Goal: Task Accomplishment & Management: Manage account settings

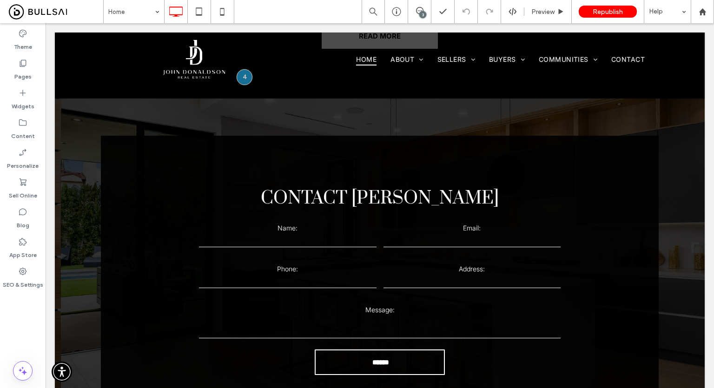
scroll to position [2525, 0]
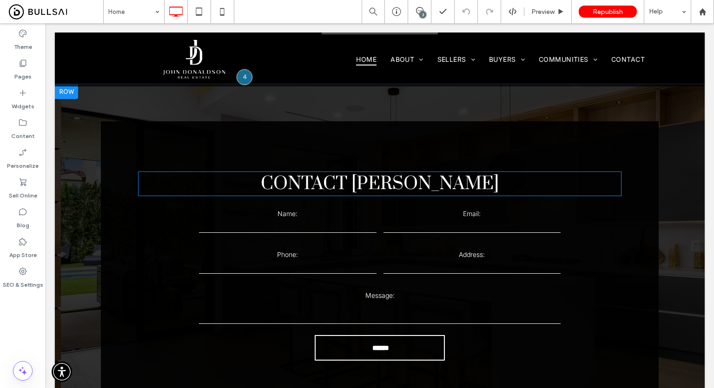
click at [392, 178] on div "Contact [PERSON_NAME]" at bounding box center [380, 184] width 484 height 25
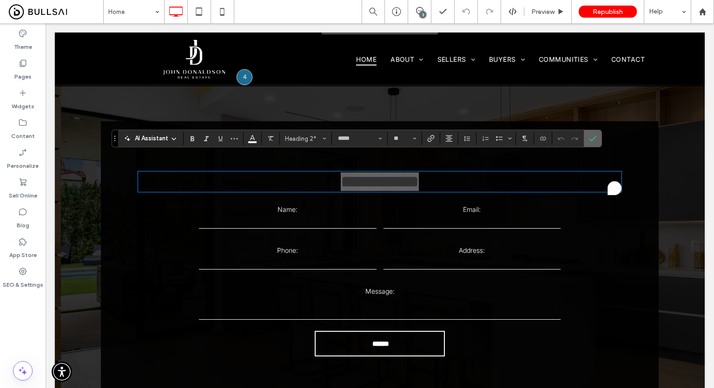
click at [598, 142] on label "Confirm" at bounding box center [593, 138] width 14 height 17
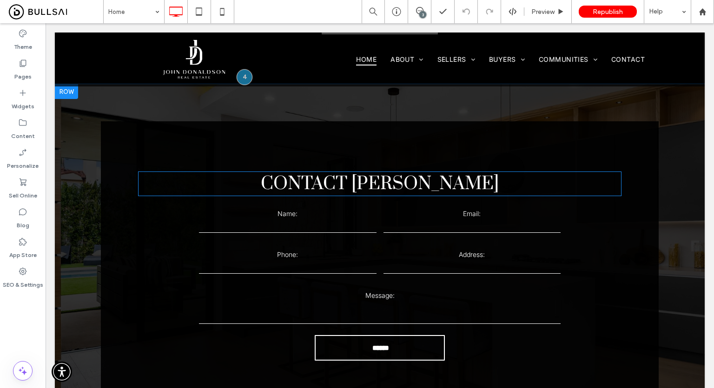
click at [384, 251] on label "Address:" at bounding box center [473, 255] width 178 height 8
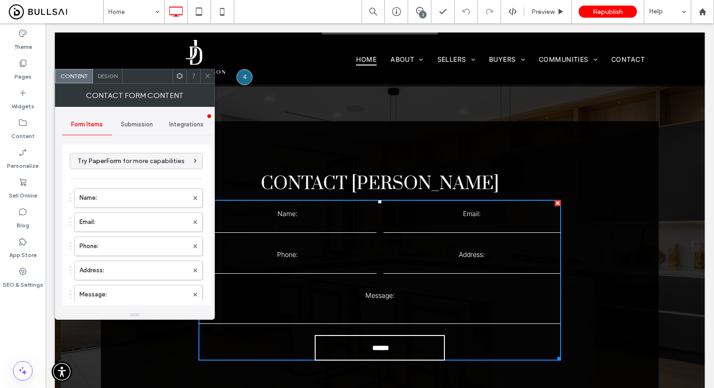
type input "******"
type input "*******"
click at [126, 117] on div "Submission" at bounding box center [137, 124] width 50 height 20
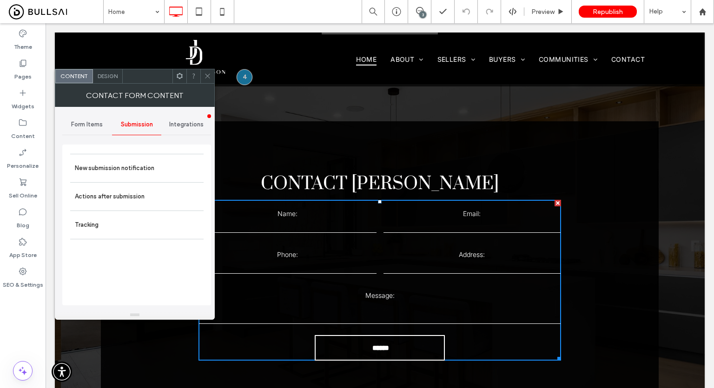
click at [110, 78] on span "Design" at bounding box center [108, 76] width 20 height 7
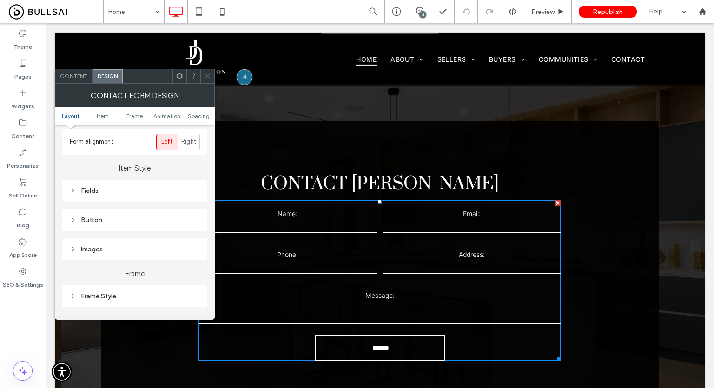
scroll to position [232, 0]
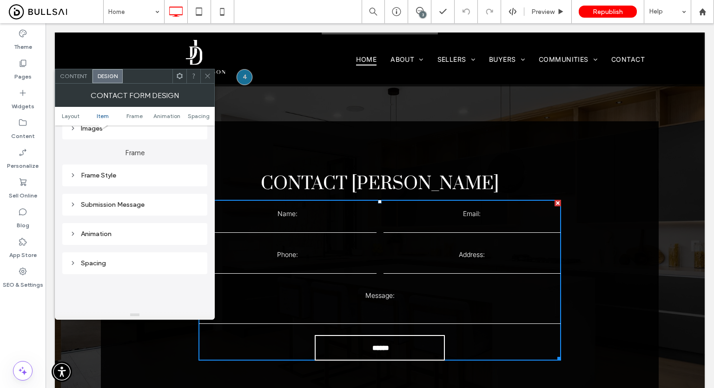
click at [123, 207] on div "Submission Message" at bounding box center [135, 205] width 130 height 8
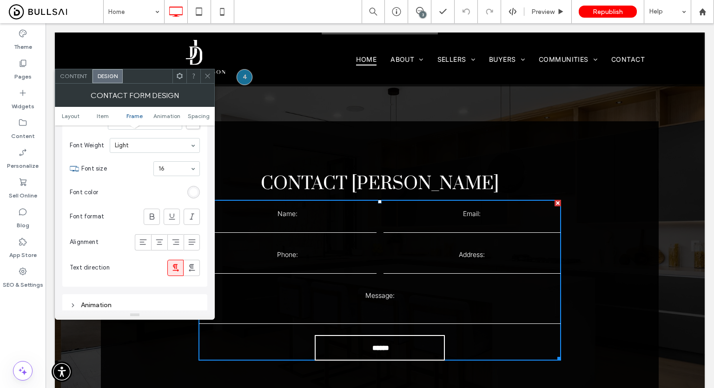
scroll to position [325, 0]
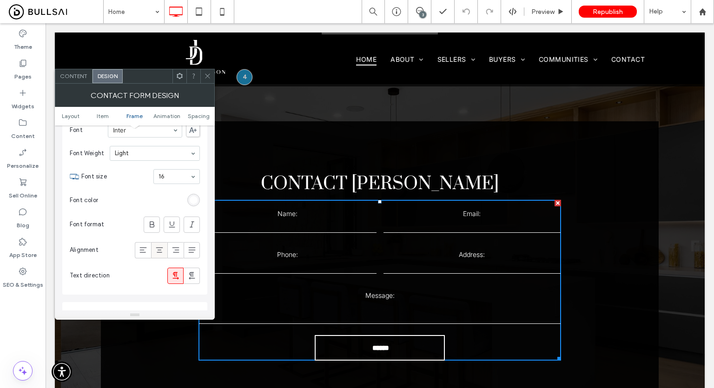
click at [157, 248] on icon at bounding box center [159, 250] width 9 height 9
click at [153, 209] on section "Font color" at bounding box center [135, 200] width 130 height 23
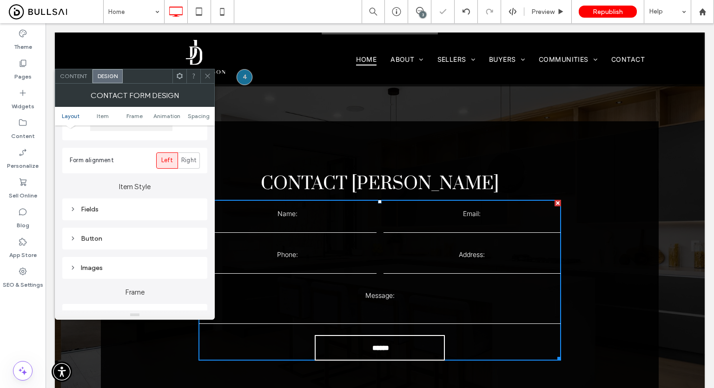
scroll to position [186, 0]
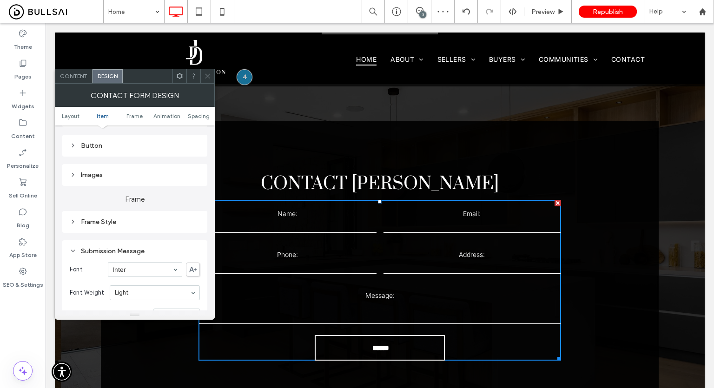
click at [67, 75] on span "Content" at bounding box center [73, 76] width 27 height 7
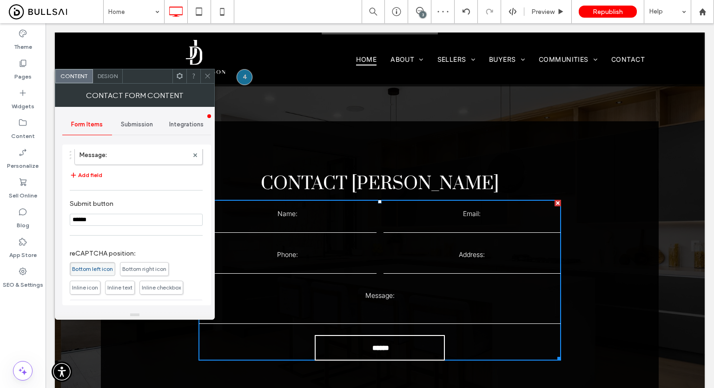
scroll to position [210, 0]
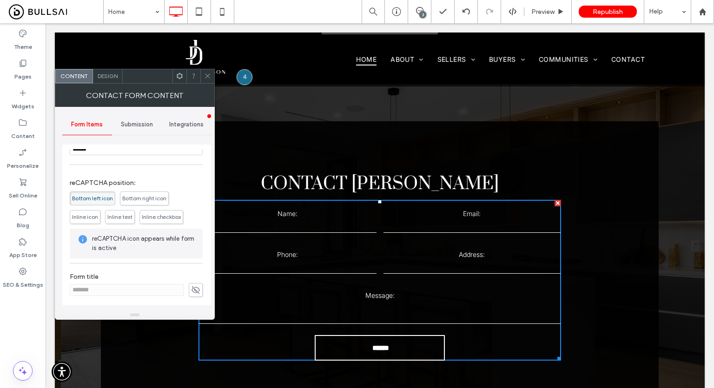
click at [129, 133] on div "Submission" at bounding box center [137, 124] width 50 height 20
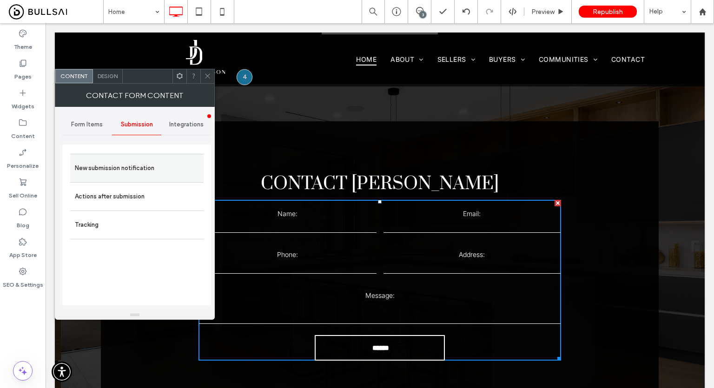
click at [114, 171] on label "New submission notification" at bounding box center [137, 168] width 124 height 19
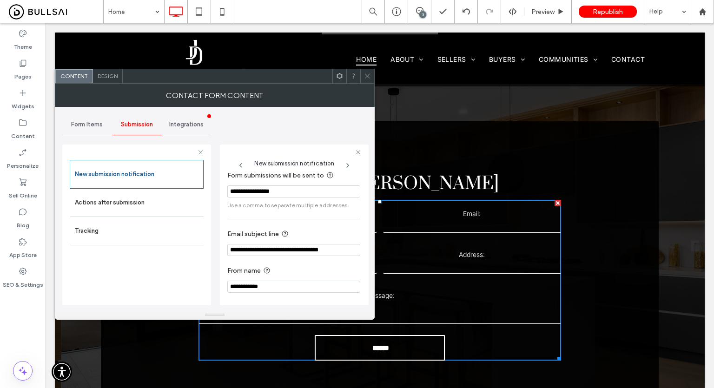
scroll to position [8, 0]
click at [370, 79] on icon at bounding box center [367, 76] width 7 height 7
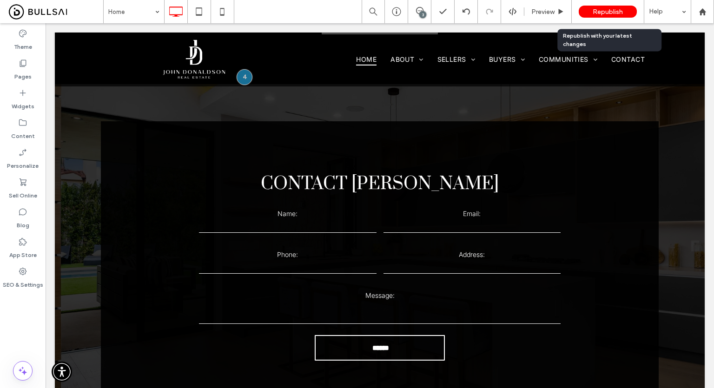
click at [604, 11] on span "Republish" at bounding box center [608, 12] width 30 height 8
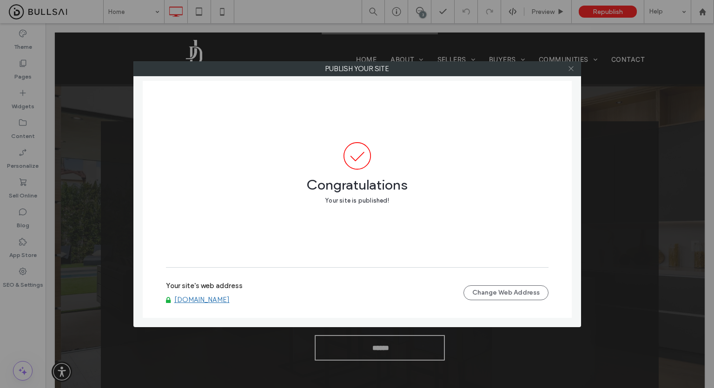
drag, startPoint x: 565, startPoint y: 67, endPoint x: 575, endPoint y: 65, distance: 9.7
click at [566, 67] on div at bounding box center [571, 69] width 14 height 14
click at [575, 65] on icon at bounding box center [571, 68] width 7 height 7
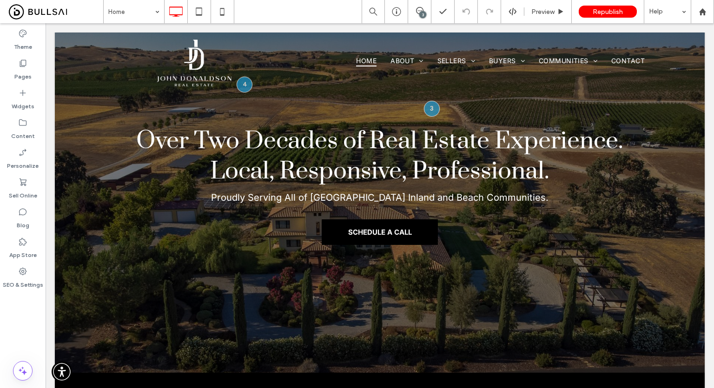
scroll to position [0, 0]
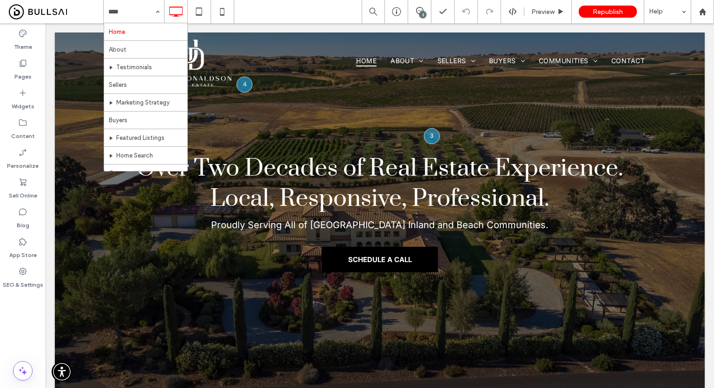
click at [314, 13] on div "Home About Testimonials Sellers Marketing Strategy Buyers Featured Listings Hom…" at bounding box center [408, 11] width 611 height 23
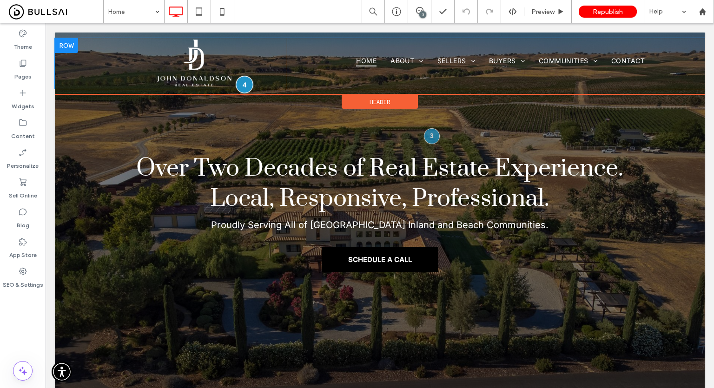
click at [240, 86] on div at bounding box center [244, 84] width 17 height 17
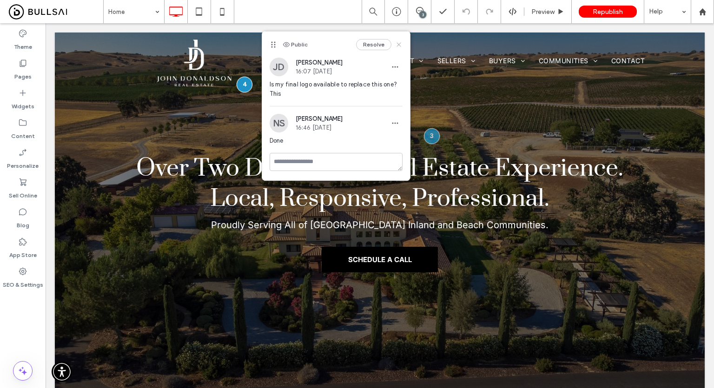
click at [400, 46] on use at bounding box center [399, 44] width 4 height 4
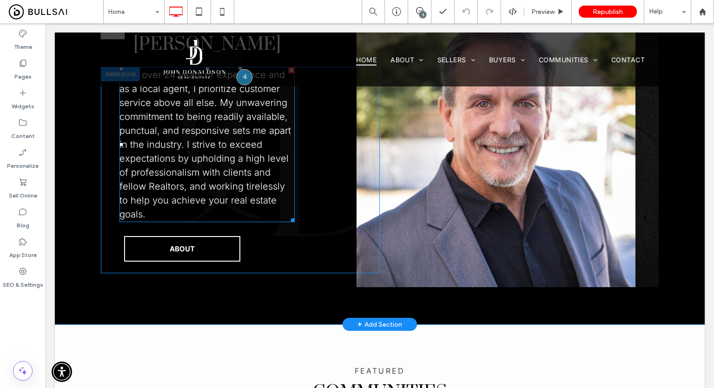
scroll to position [465, 0]
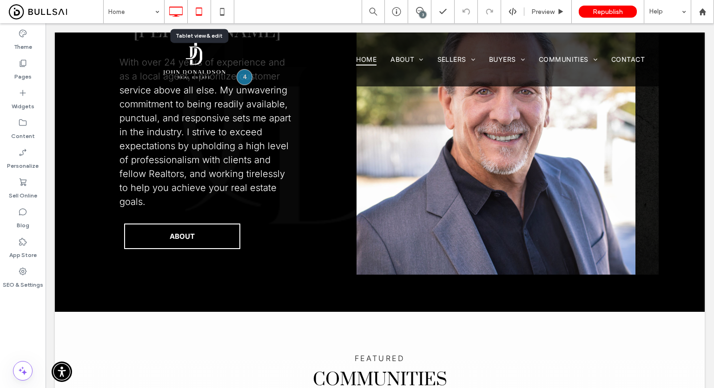
click at [197, 13] on icon at bounding box center [199, 11] width 19 height 19
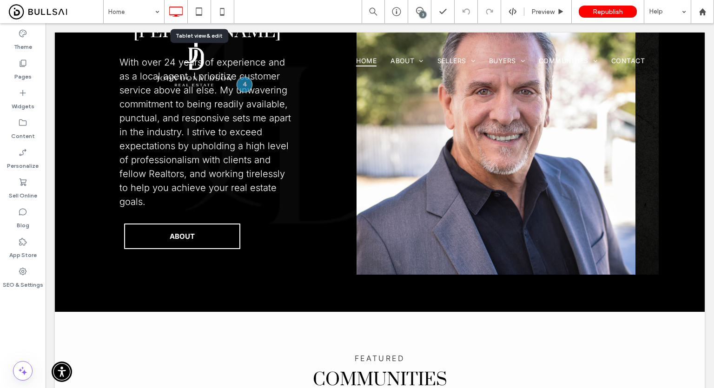
scroll to position [0, 0]
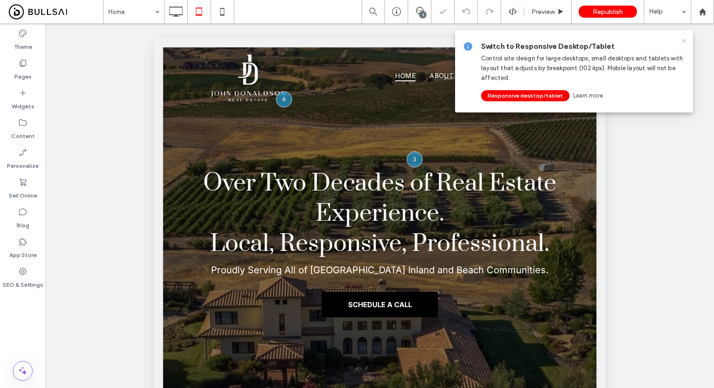
click at [684, 40] on icon at bounding box center [683, 40] width 7 height 7
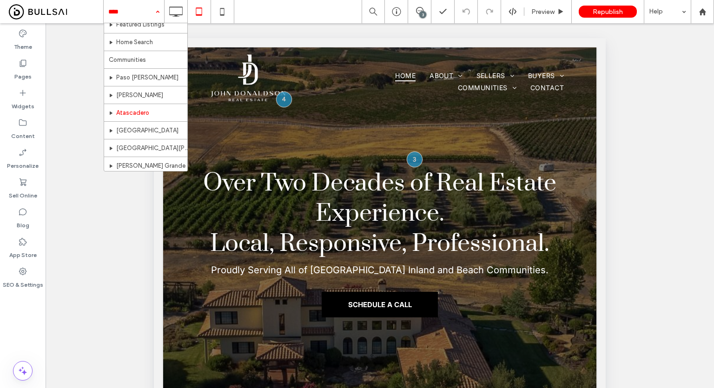
scroll to position [93, 0]
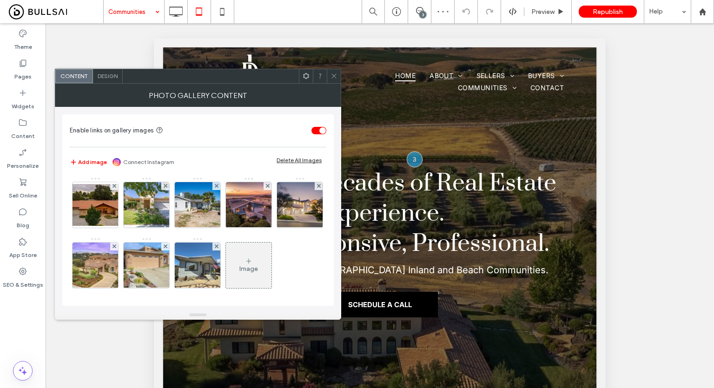
click at [111, 75] on span "Design" at bounding box center [108, 76] width 20 height 7
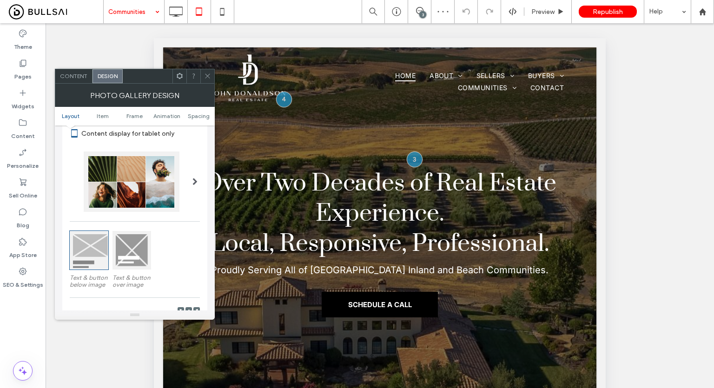
scroll to position [93, 0]
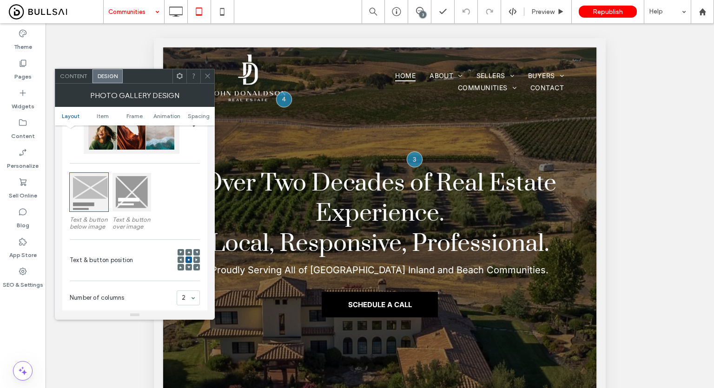
click at [136, 209] on div at bounding box center [132, 192] width 39 height 39
click at [189, 258] on span at bounding box center [188, 260] width 3 height 7
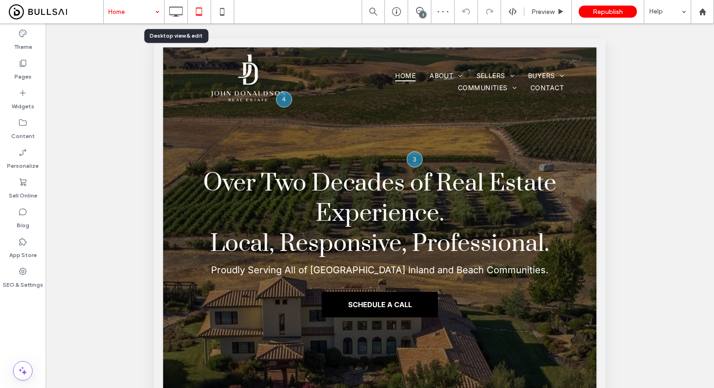
click at [132, 12] on input at bounding box center [131, 11] width 46 height 23
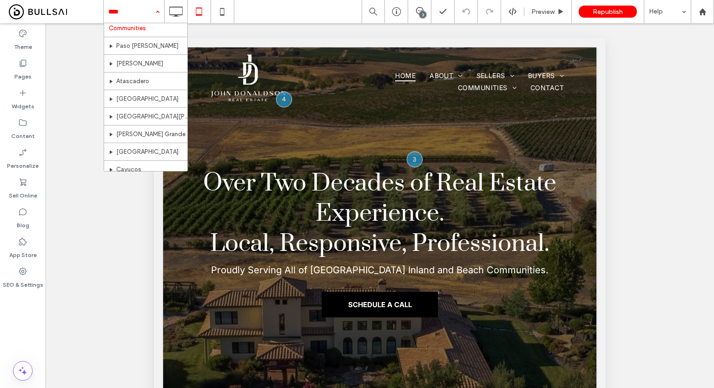
scroll to position [82, 0]
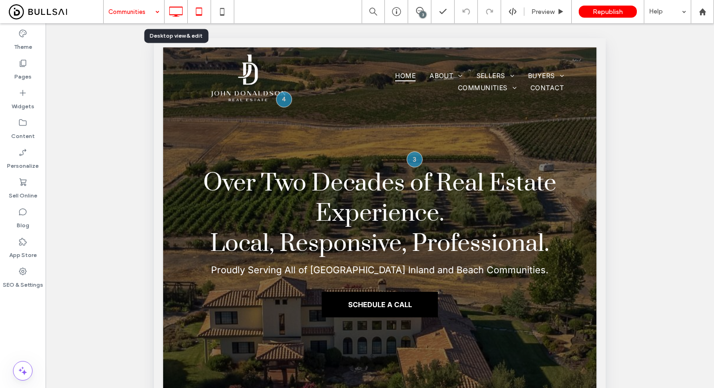
click at [169, 8] on use at bounding box center [175, 12] width 13 height 10
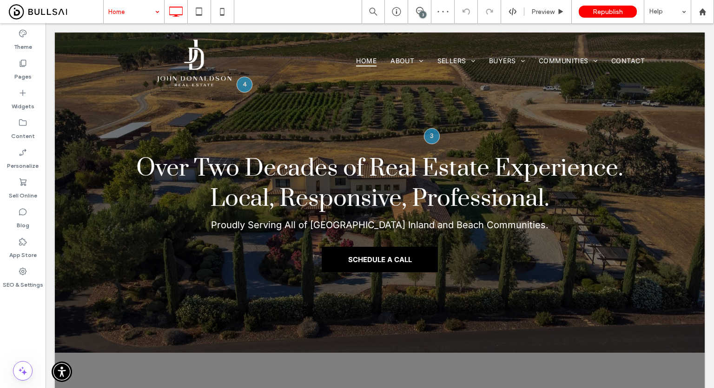
click at [146, 18] on input at bounding box center [131, 11] width 46 height 23
click at [202, 17] on icon at bounding box center [199, 11] width 19 height 19
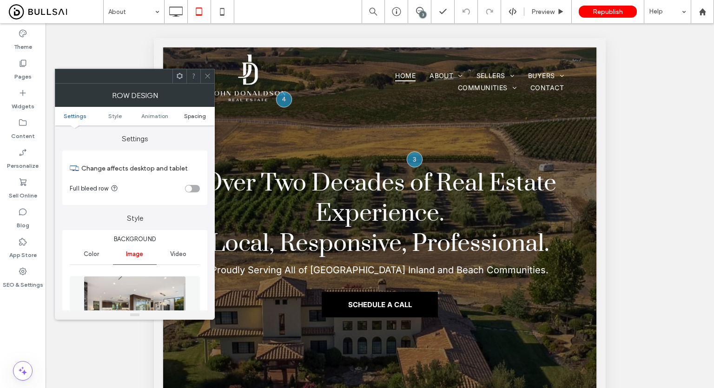
click at [196, 113] on span "Spacing" at bounding box center [195, 116] width 22 height 7
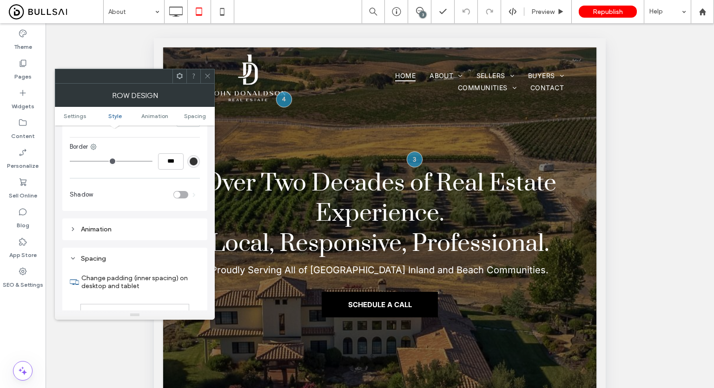
scroll to position [600, 0]
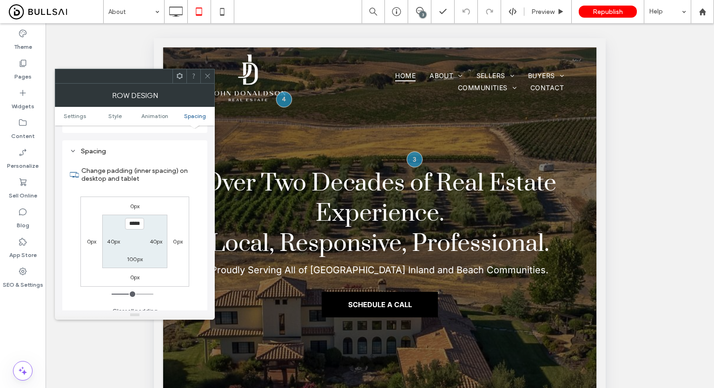
click at [205, 73] on icon at bounding box center [207, 76] width 7 height 7
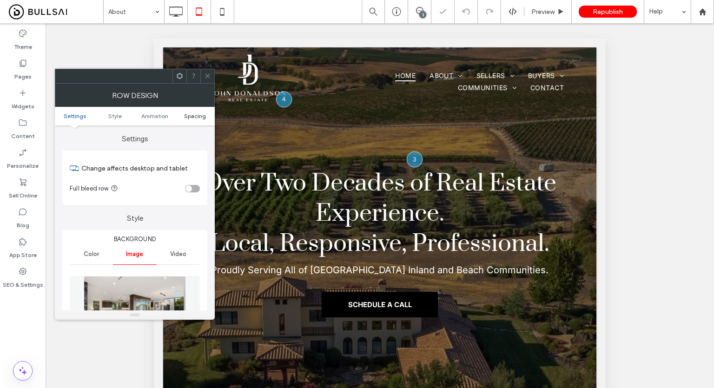
click at [189, 113] on span "Spacing" at bounding box center [195, 116] width 22 height 7
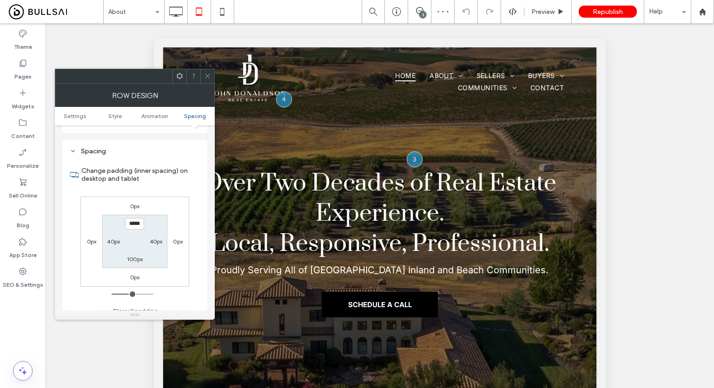
click at [136, 218] on input "*****" at bounding box center [134, 224] width 19 height 12
click at [206, 77] on use at bounding box center [207, 76] width 5 height 5
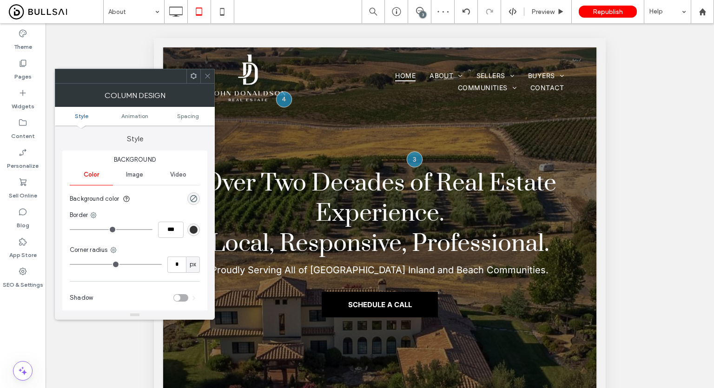
click at [206, 74] on icon at bounding box center [207, 76] width 7 height 7
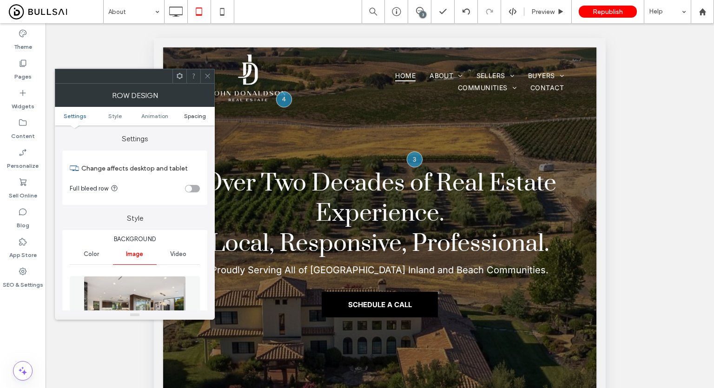
click at [190, 117] on span "Spacing" at bounding box center [195, 116] width 22 height 7
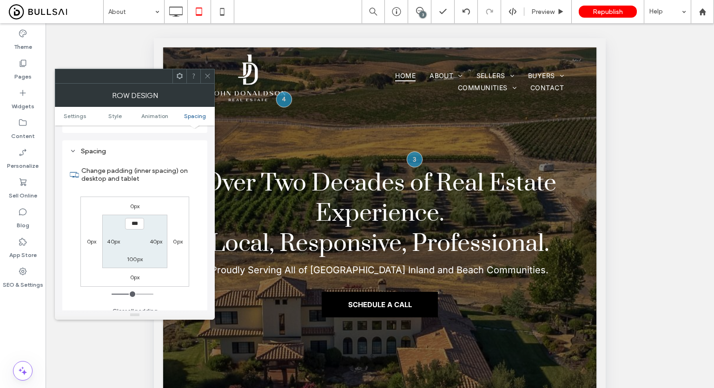
type input "*****"
type input "***"
click at [142, 218] on input "*****" at bounding box center [134, 224] width 19 height 12
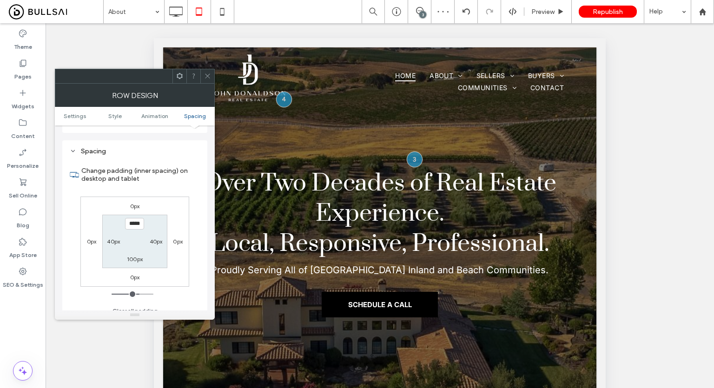
click at [205, 79] on icon at bounding box center [207, 76] width 7 height 7
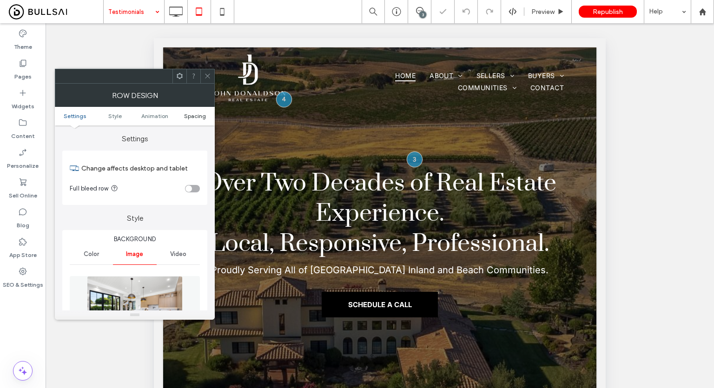
click at [188, 114] on span "Spacing" at bounding box center [195, 116] width 22 height 7
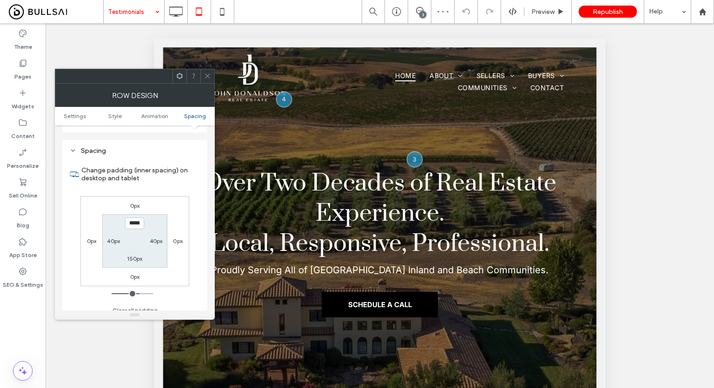
click at [134, 255] on label "150px" at bounding box center [134, 258] width 15 height 7
type input "***"
type input "*****"
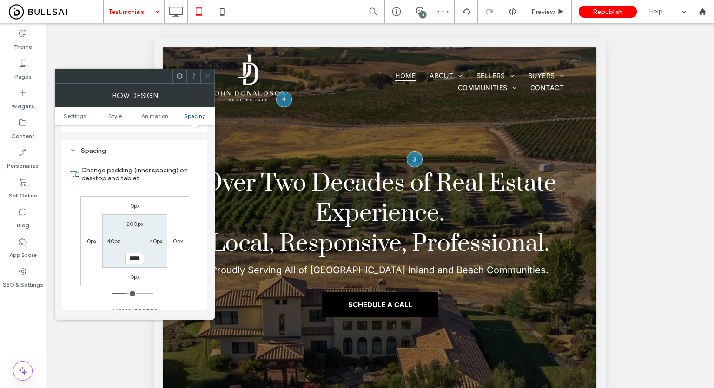
click at [208, 73] on icon at bounding box center [207, 76] width 7 height 7
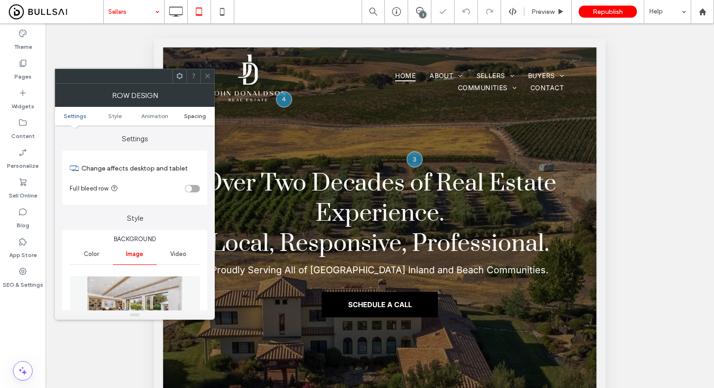
click at [199, 113] on span "Spacing" at bounding box center [195, 116] width 22 height 7
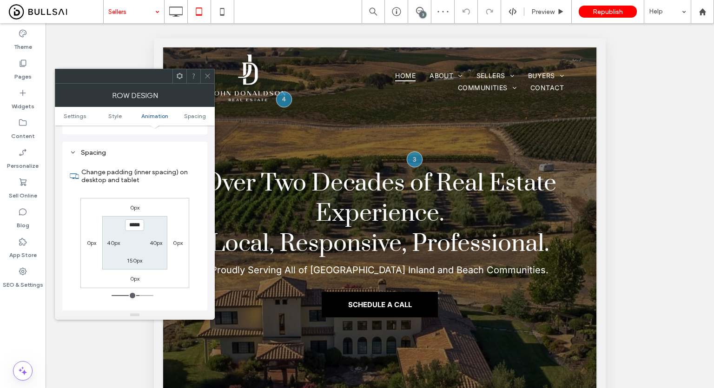
scroll to position [600, 0]
click at [132, 256] on label "150px" at bounding box center [134, 259] width 15 height 7
type input "***"
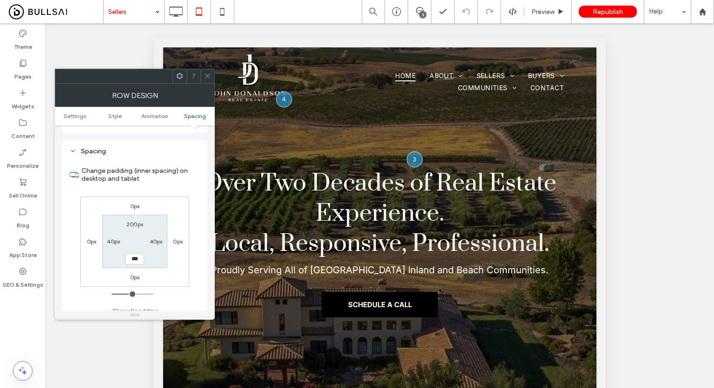
type input "*****"
click at [210, 76] on icon at bounding box center [207, 76] width 7 height 7
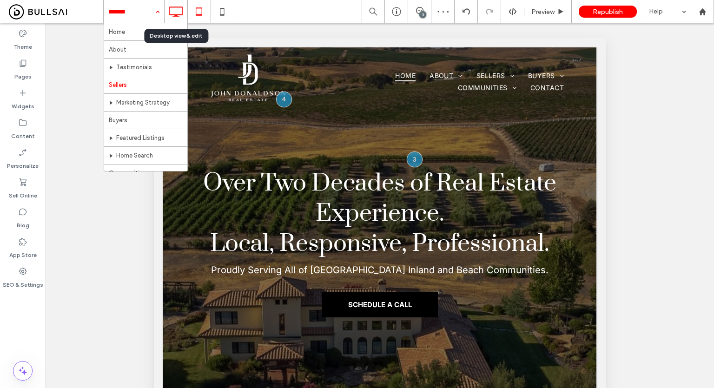
click at [167, 14] on icon at bounding box center [175, 11] width 19 height 19
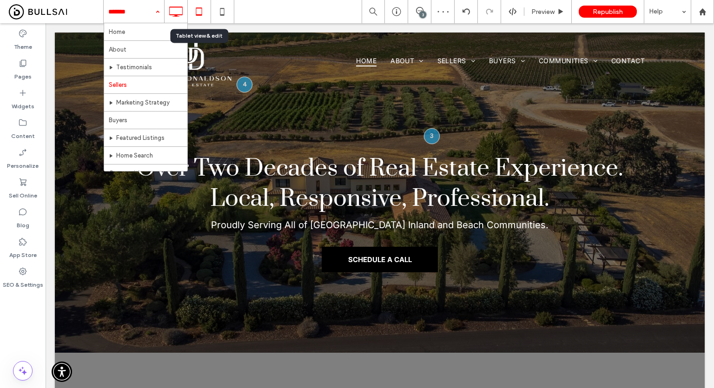
click at [200, 1] on div at bounding box center [199, 11] width 23 height 23
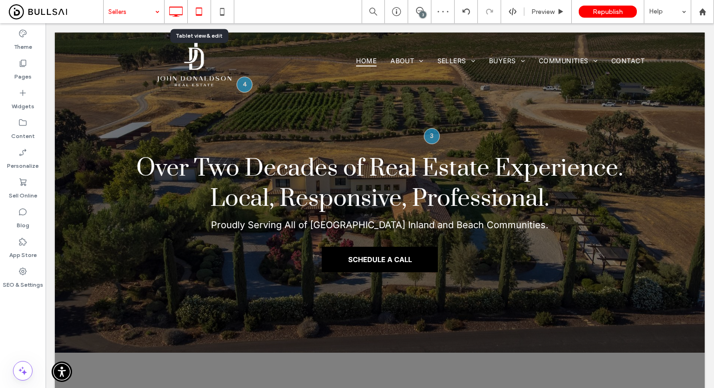
click at [196, 16] on icon at bounding box center [199, 11] width 19 height 19
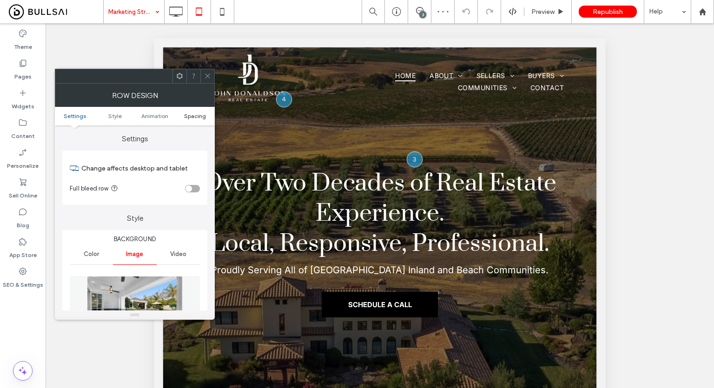
click at [198, 118] on span "Spacing" at bounding box center [195, 116] width 22 height 7
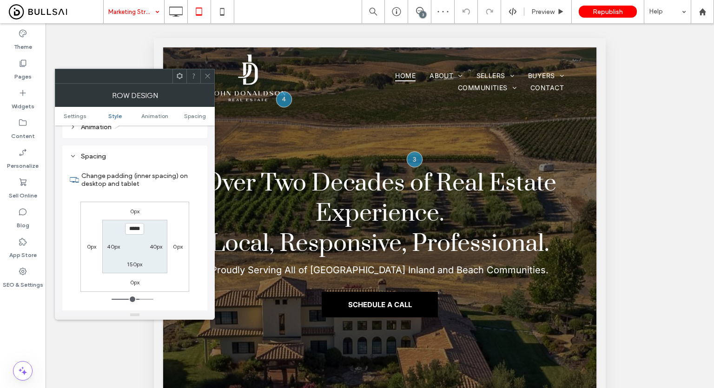
scroll to position [600, 0]
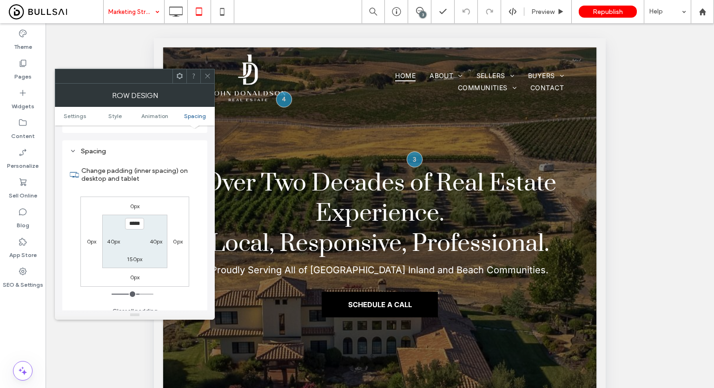
click at [136, 256] on label "150px" at bounding box center [134, 259] width 15 height 7
type input "***"
type input "*****"
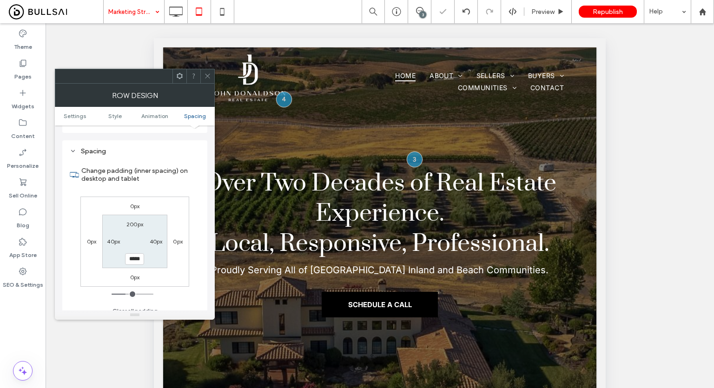
click at [207, 76] on use at bounding box center [207, 76] width 5 height 5
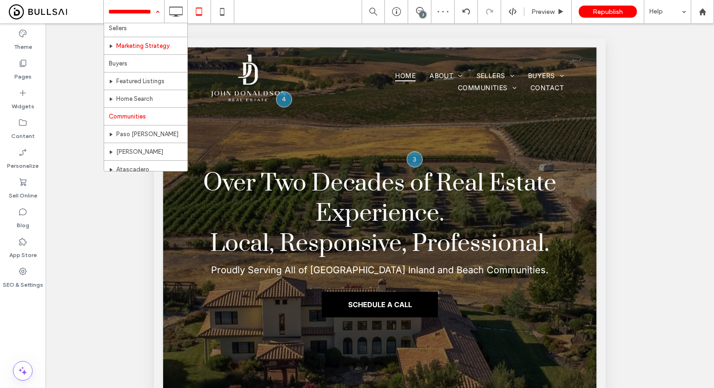
scroll to position [93, 0]
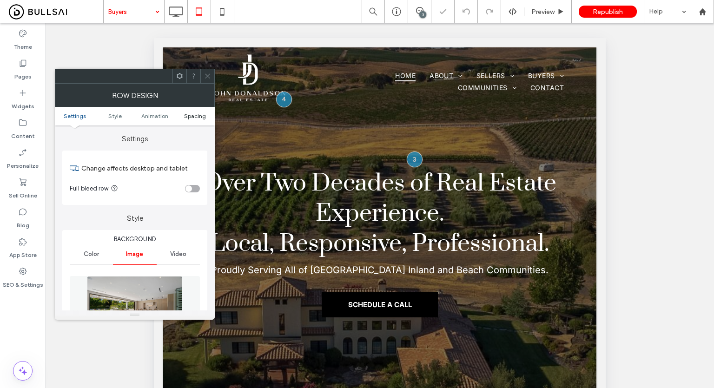
click at [194, 113] on span "Spacing" at bounding box center [195, 116] width 22 height 7
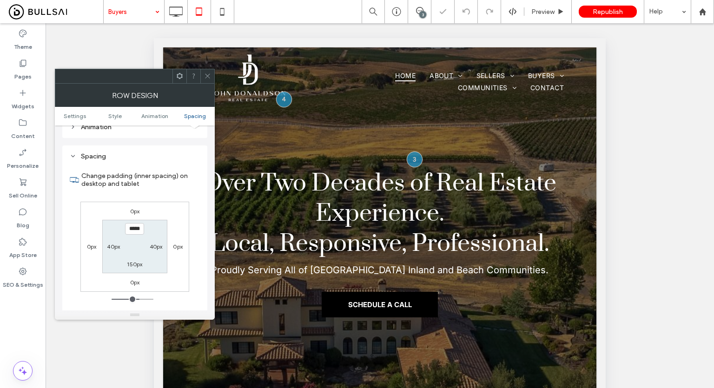
scroll to position [600, 0]
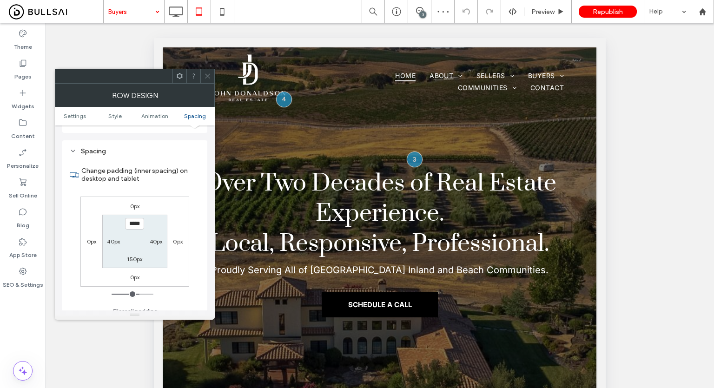
click at [140, 256] on label "150px" at bounding box center [134, 259] width 15 height 7
type input "***"
type input "*****"
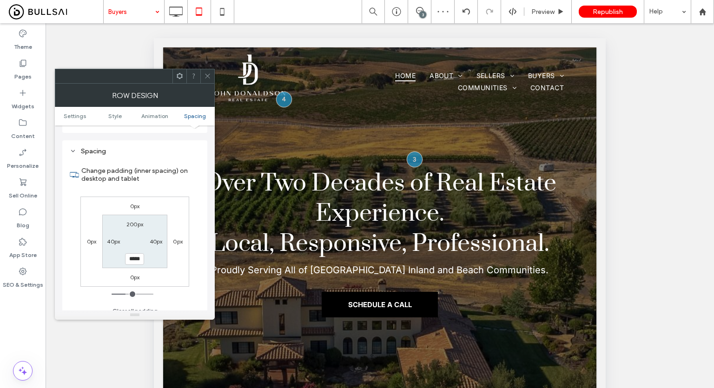
click at [205, 79] on icon at bounding box center [207, 76] width 7 height 7
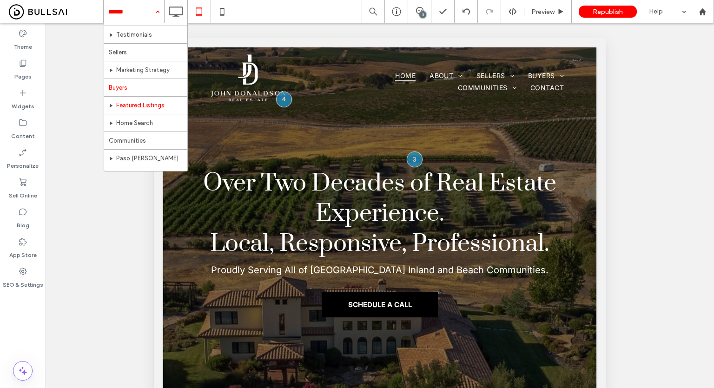
scroll to position [46, 0]
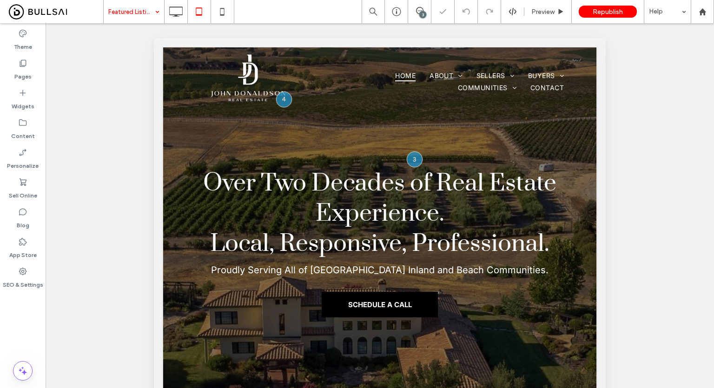
click at [126, 2] on input at bounding box center [131, 11] width 46 height 23
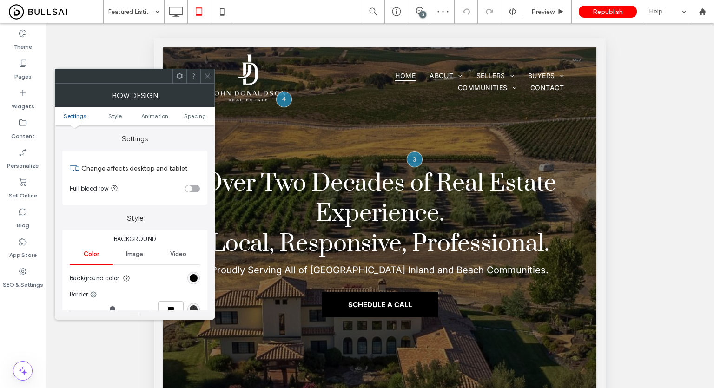
click at [190, 109] on ul "Settings Style Animation Spacing" at bounding box center [135, 116] width 160 height 19
click at [190, 113] on span "Spacing" at bounding box center [195, 116] width 22 height 7
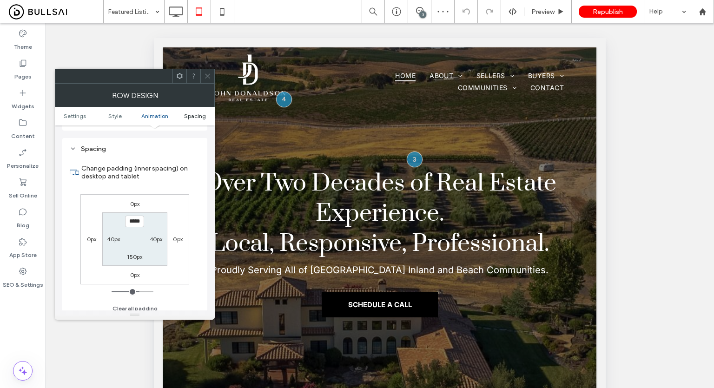
scroll to position [262, 0]
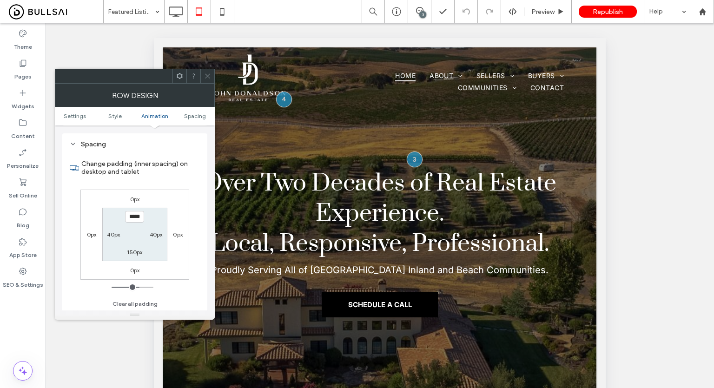
click at [134, 254] on label "150px" at bounding box center [134, 252] width 15 height 7
type input "***"
type input "*****"
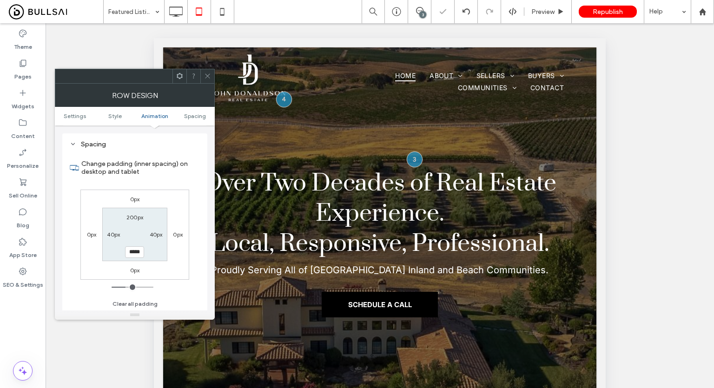
click at [209, 73] on icon at bounding box center [207, 76] width 7 height 7
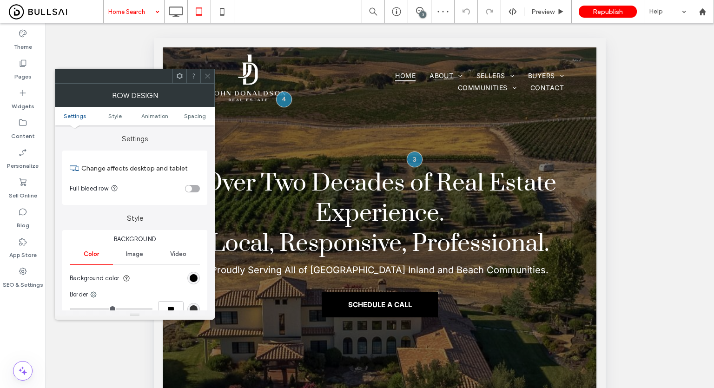
click at [194, 120] on ul "Settings Style Animation Spacing" at bounding box center [135, 116] width 160 height 19
click at [194, 117] on span "Spacing" at bounding box center [195, 116] width 22 height 7
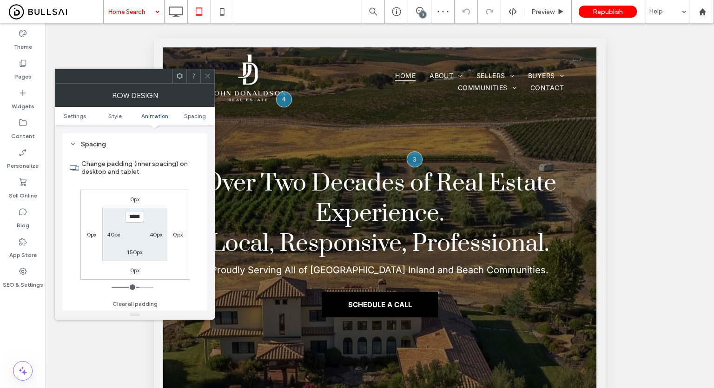
scroll to position [262, 0]
click at [134, 251] on label "150px" at bounding box center [134, 252] width 15 height 7
type input "***"
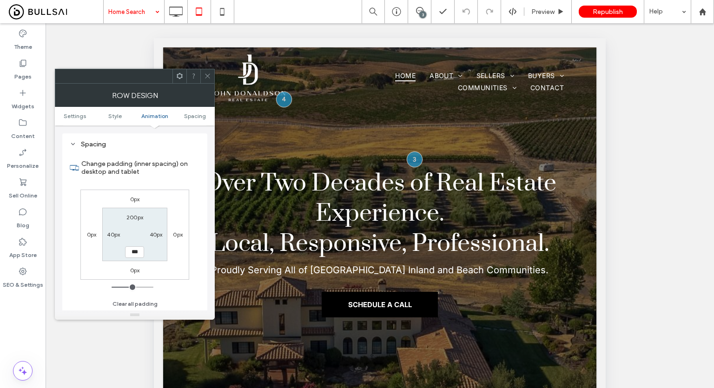
type input "*****"
click at [209, 80] on span at bounding box center [207, 76] width 7 height 14
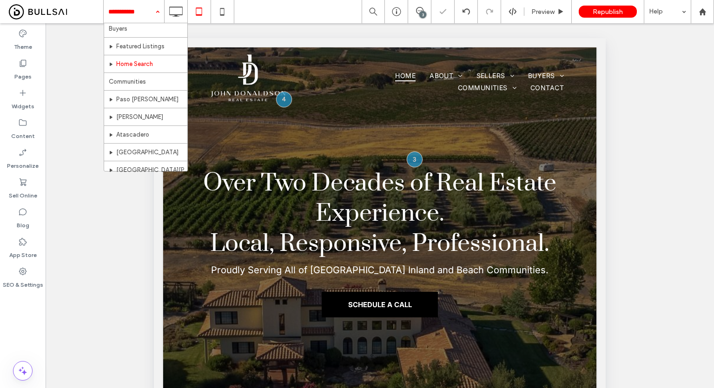
scroll to position [93, 0]
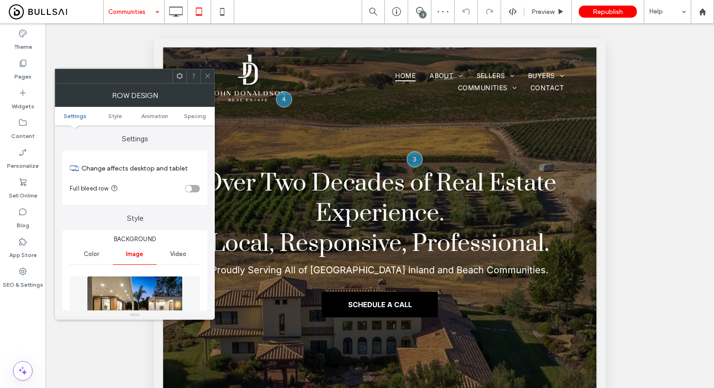
click at [194, 120] on ul "Settings Style Animation Spacing" at bounding box center [135, 116] width 160 height 19
click at [194, 118] on span "Spacing" at bounding box center [195, 116] width 22 height 7
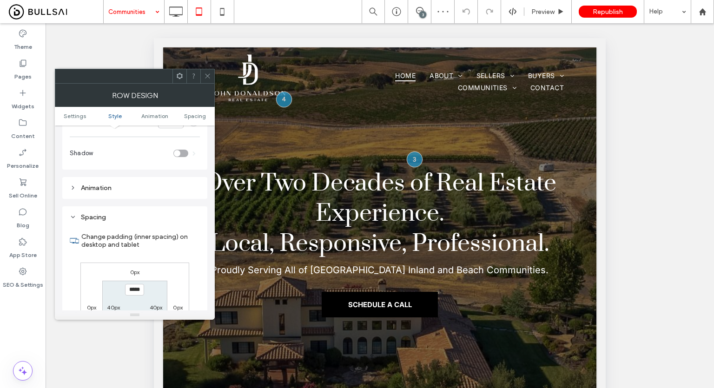
scroll to position [607, 0]
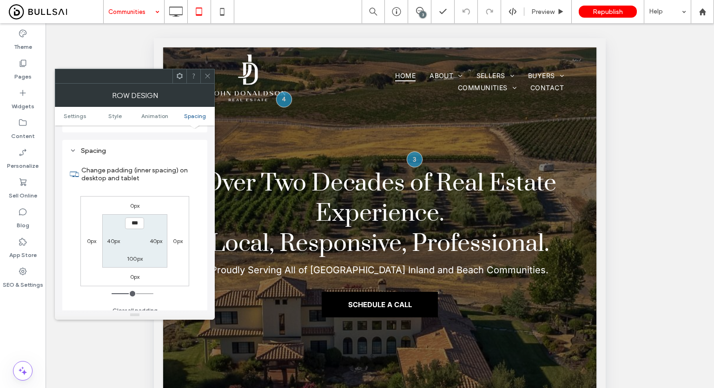
type input "*****"
type input "***"
click at [209, 75] on icon at bounding box center [207, 76] width 7 height 7
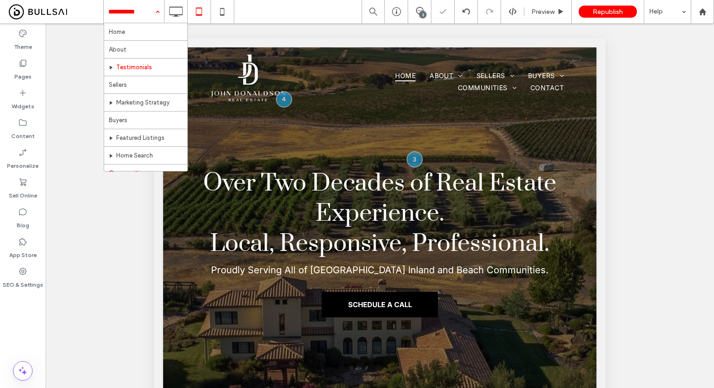
scroll to position [93, 0]
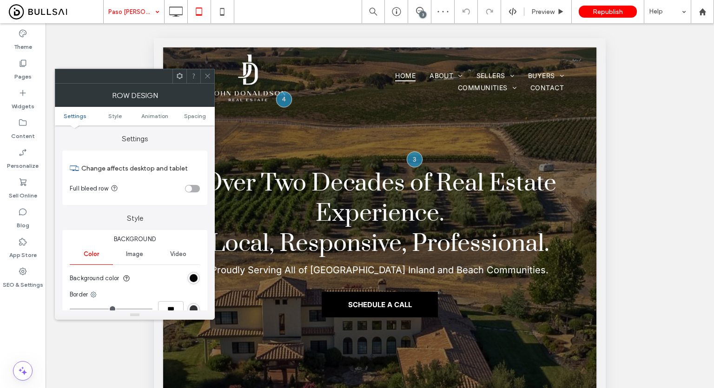
click at [187, 109] on ul "Settings Style Animation Spacing" at bounding box center [135, 116] width 160 height 19
click at [187, 112] on ul "Settings Style Animation Spacing" at bounding box center [135, 116] width 160 height 19
click at [189, 115] on span "Spacing" at bounding box center [195, 116] width 22 height 7
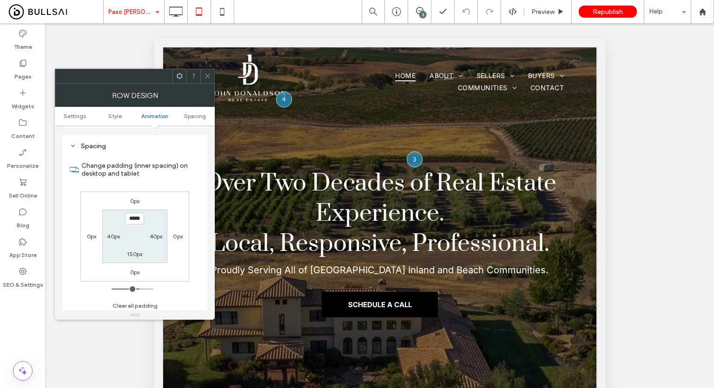
scroll to position [262, 0]
click at [138, 251] on label "150px" at bounding box center [134, 252] width 15 height 7
type input "***"
click at [208, 77] on use at bounding box center [207, 76] width 5 height 5
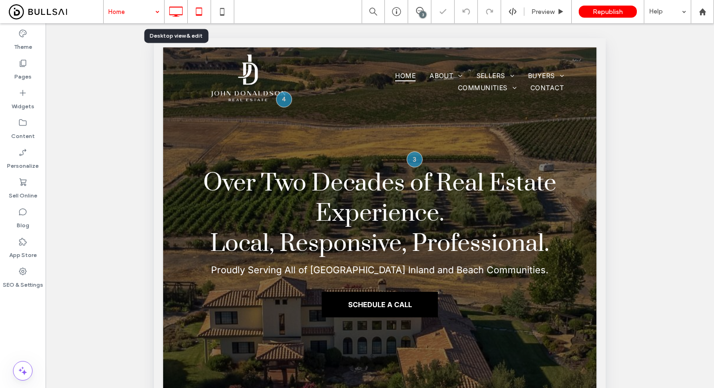
click at [167, 12] on icon at bounding box center [175, 11] width 19 height 19
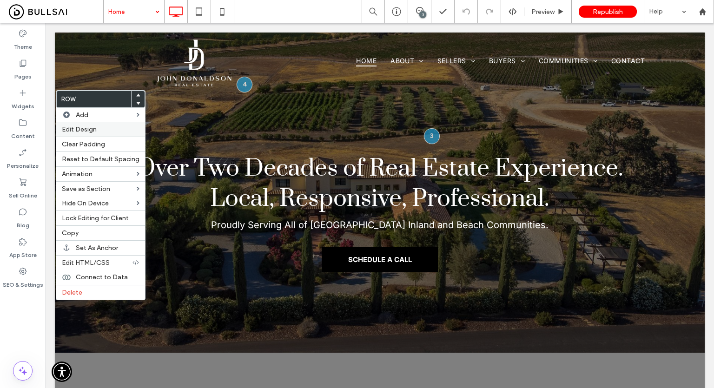
click at [85, 123] on div "Edit Design" at bounding box center [100, 129] width 89 height 14
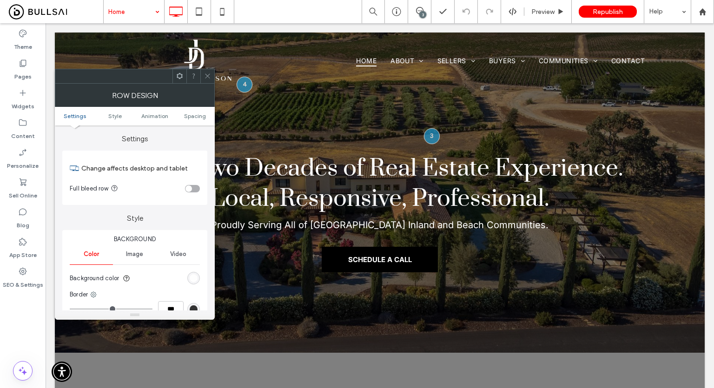
click at [186, 188] on div "toggle" at bounding box center [189, 189] width 7 height 7
click at [209, 75] on icon at bounding box center [207, 76] width 7 height 7
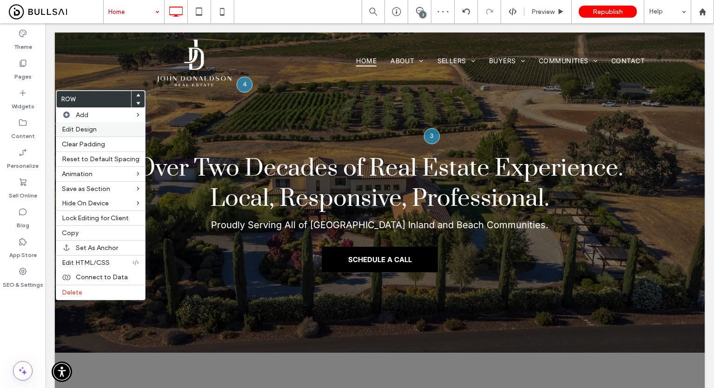
click at [109, 127] on label "Edit Design" at bounding box center [101, 130] width 78 height 8
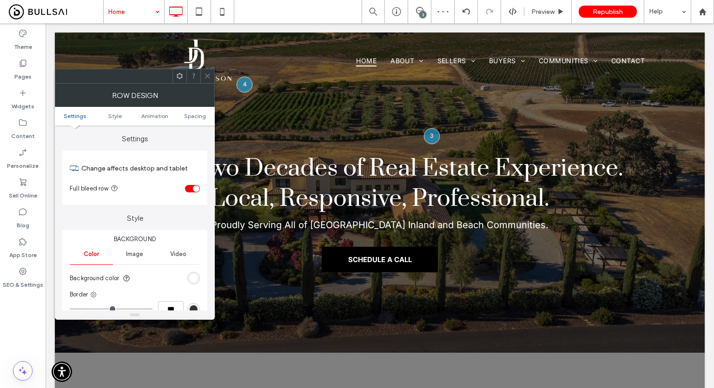
click at [196, 183] on section "Full bleed row" at bounding box center [135, 188] width 130 height 23
click at [193, 186] on div "toggle" at bounding box center [192, 188] width 15 height 7
click at [210, 72] on span at bounding box center [207, 76] width 7 height 14
click at [188, 187] on div "toggle" at bounding box center [189, 189] width 7 height 7
click at [205, 75] on icon at bounding box center [207, 76] width 7 height 7
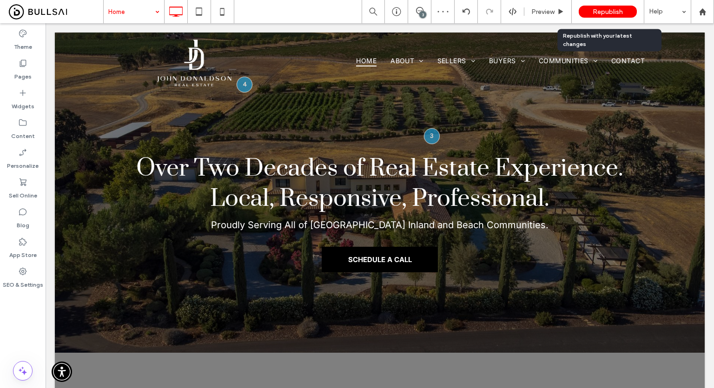
click at [608, 8] on span "Republish" at bounding box center [608, 12] width 30 height 8
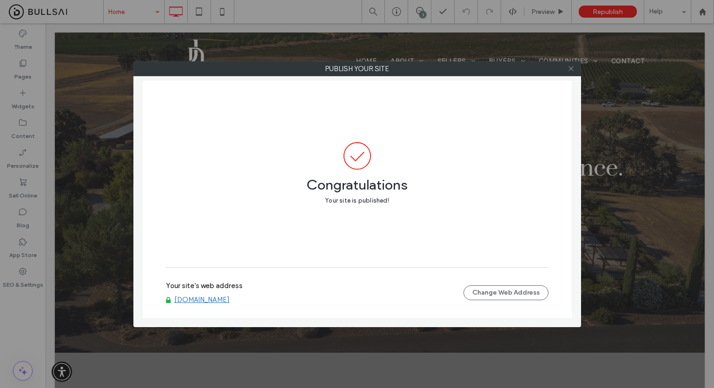
click at [568, 68] on icon at bounding box center [571, 68] width 7 height 7
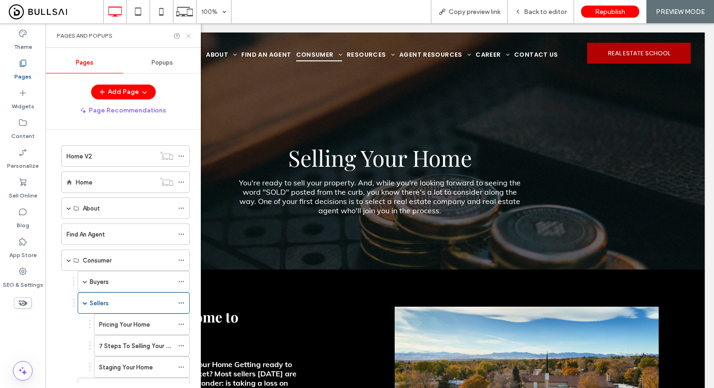
click at [187, 38] on icon at bounding box center [188, 36] width 7 height 7
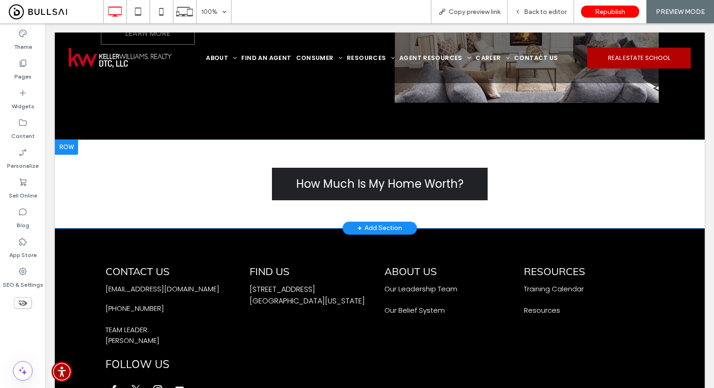
scroll to position [837, 0]
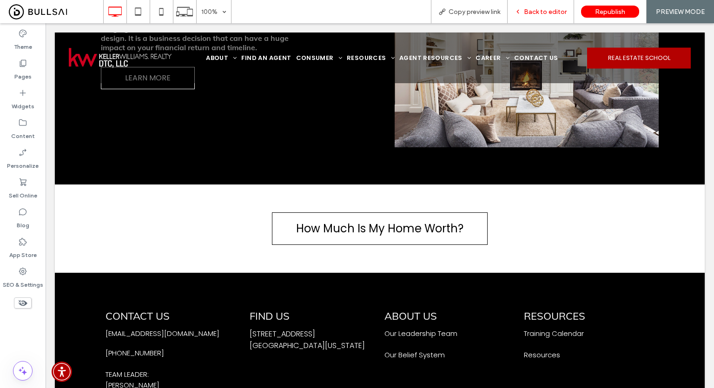
click at [554, 8] on span "Back to editor" at bounding box center [545, 12] width 43 height 8
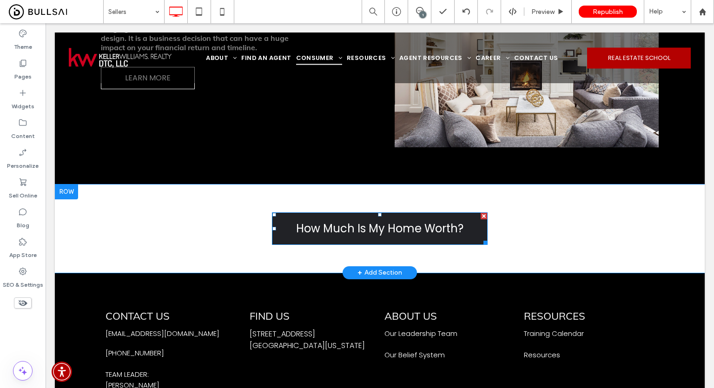
click at [346, 231] on span "How Much Is My Home Worth?" at bounding box center [379, 229] width 167 height 26
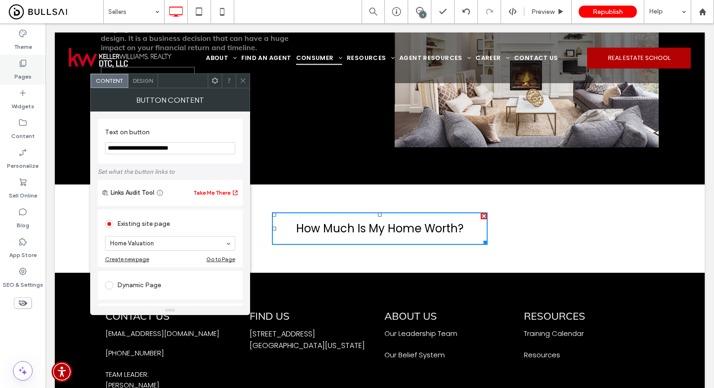
click at [23, 66] on icon at bounding box center [22, 63] width 9 height 9
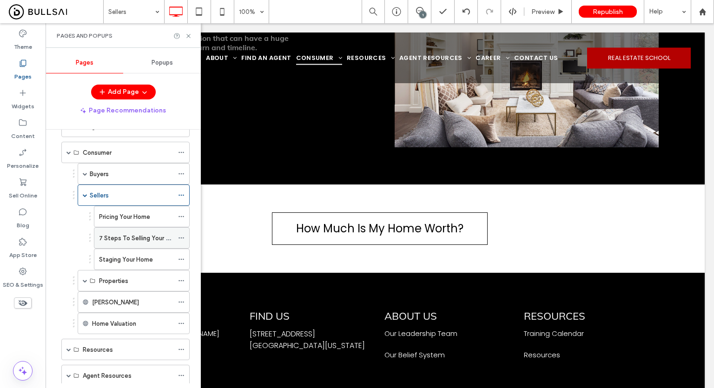
scroll to position [186, 0]
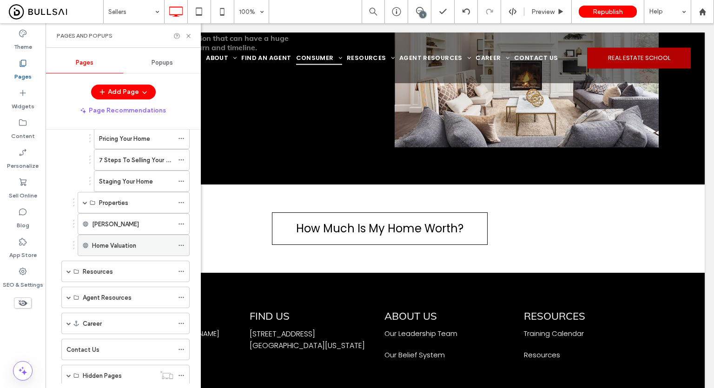
click at [180, 243] on icon at bounding box center [181, 245] width 7 height 7
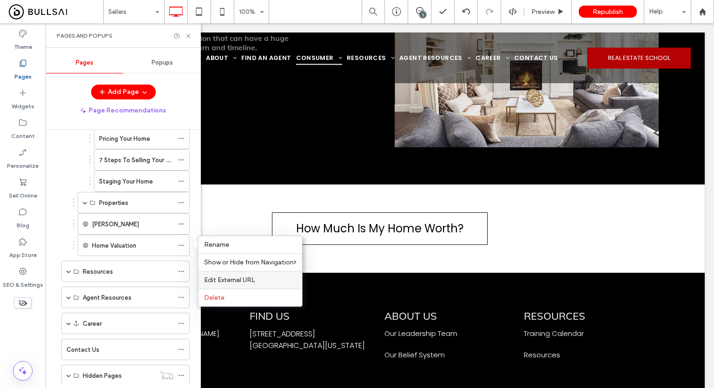
click at [260, 276] on label "Edit External URL" at bounding box center [250, 280] width 93 height 8
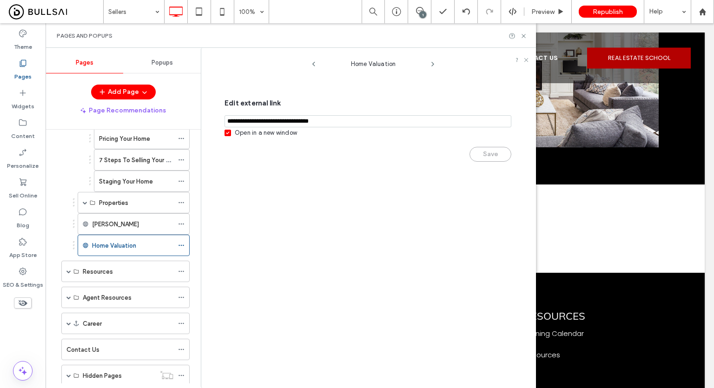
click at [359, 121] on input "notEmpty,url" at bounding box center [368, 121] width 287 height 12
click at [348, 159] on div "Save" at bounding box center [368, 150] width 287 height 24
click at [524, 36] on use at bounding box center [524, 36] width 4 height 4
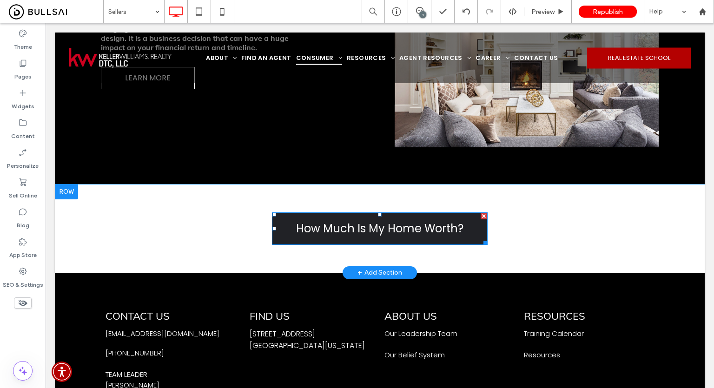
click at [340, 230] on span "How Much Is My Home Worth?" at bounding box center [379, 229] width 167 height 26
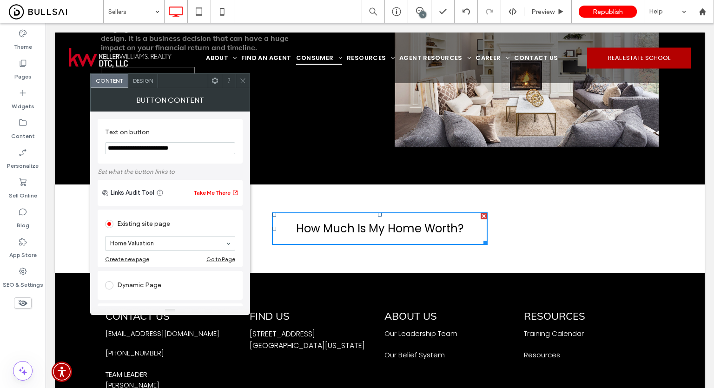
scroll to position [46, 0]
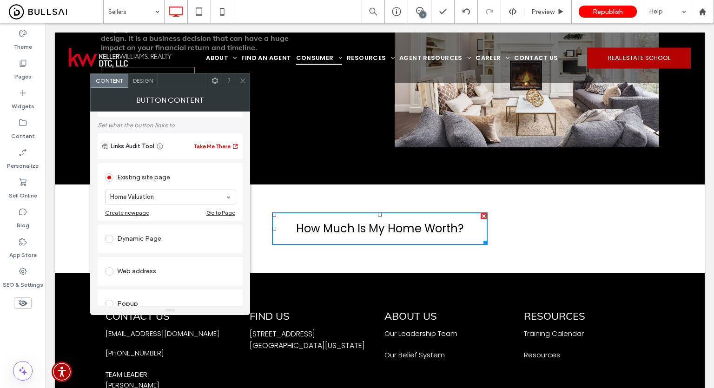
click at [133, 266] on div "Web address" at bounding box center [170, 271] width 130 height 15
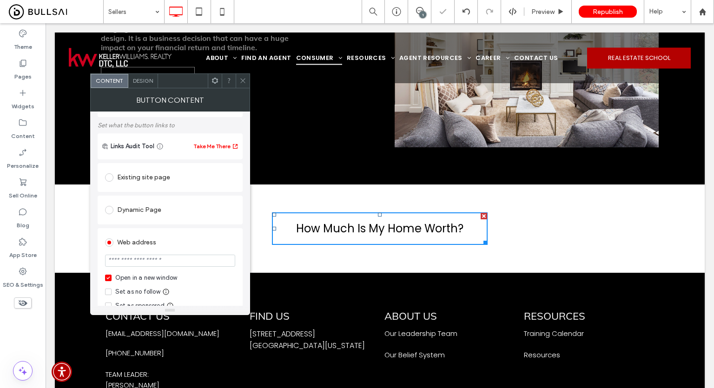
click at [159, 263] on input "url" at bounding box center [170, 261] width 130 height 12
paste input "**********"
type input "**********"
click at [150, 278] on div "Open in a new window" at bounding box center [146, 277] width 62 height 9
click at [180, 260] on input "**********" at bounding box center [170, 261] width 130 height 12
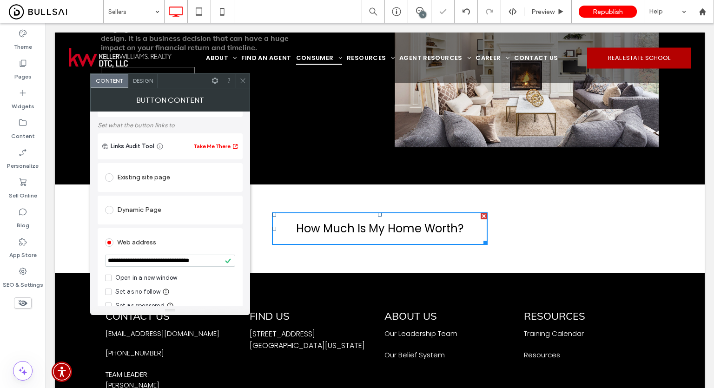
click at [209, 252] on section "**********" at bounding box center [170, 261] width 130 height 23
click at [244, 84] on icon at bounding box center [242, 80] width 7 height 7
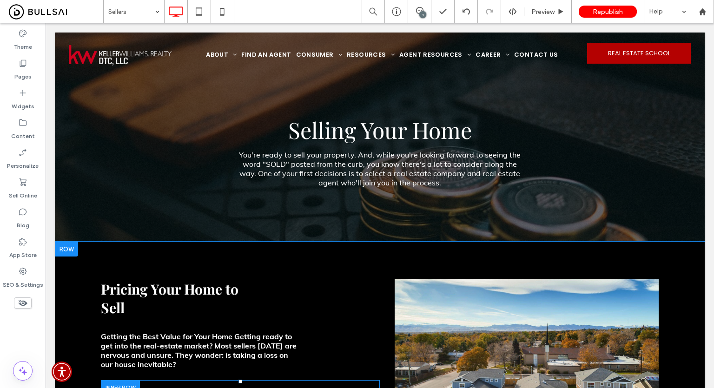
scroll to position [0, 0]
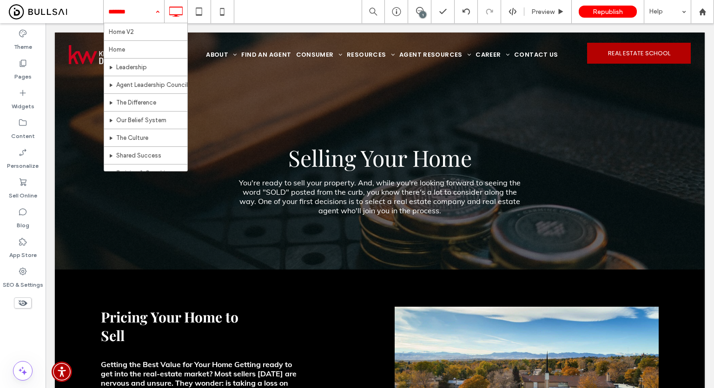
click at [300, 7] on div "Home V2 Home Leadership Agent Leadership Council The Difference Our Belief Syst…" at bounding box center [408, 11] width 611 height 23
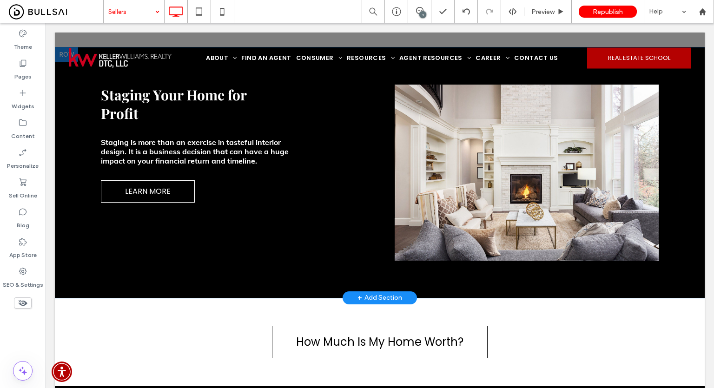
scroll to position [744, 0]
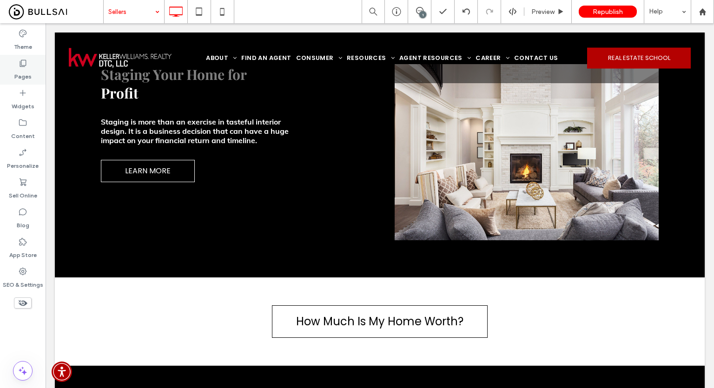
click at [19, 62] on icon at bounding box center [22, 63] width 9 height 9
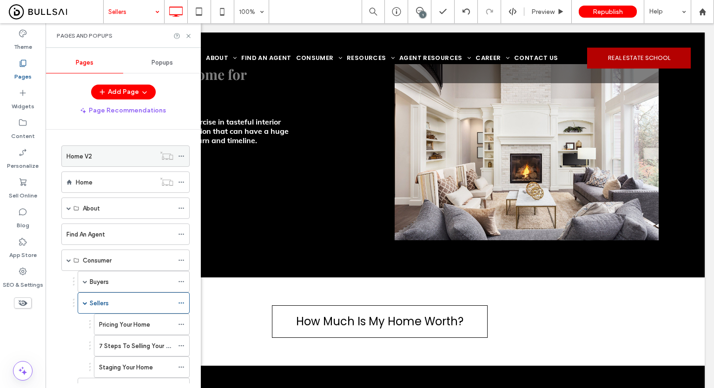
click at [122, 154] on div "Home V2" at bounding box center [110, 157] width 89 height 10
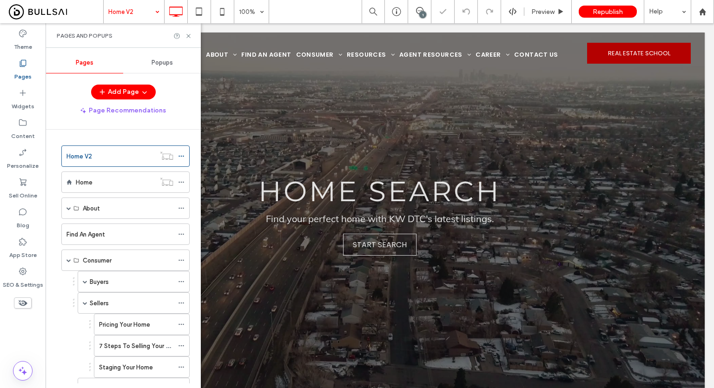
click at [190, 31] on div "Pages and Popups" at bounding box center [123, 35] width 155 height 25
click at [186, 39] on icon at bounding box center [188, 36] width 7 height 7
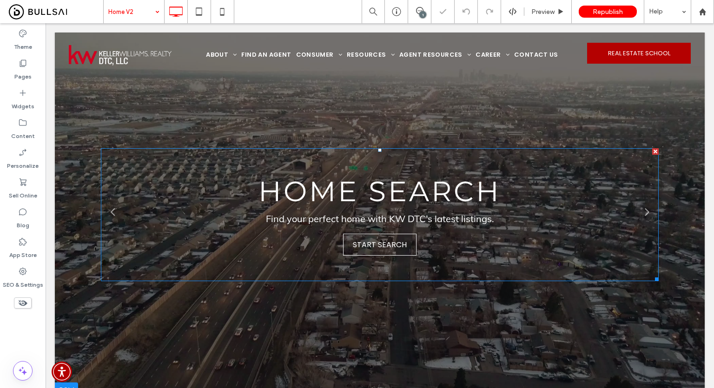
click at [384, 218] on link at bounding box center [380, 214] width 558 height 133
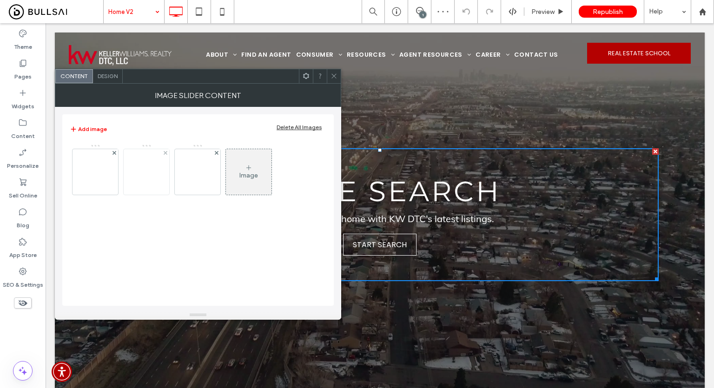
click at [136, 181] on img at bounding box center [147, 172] width 46 height 46
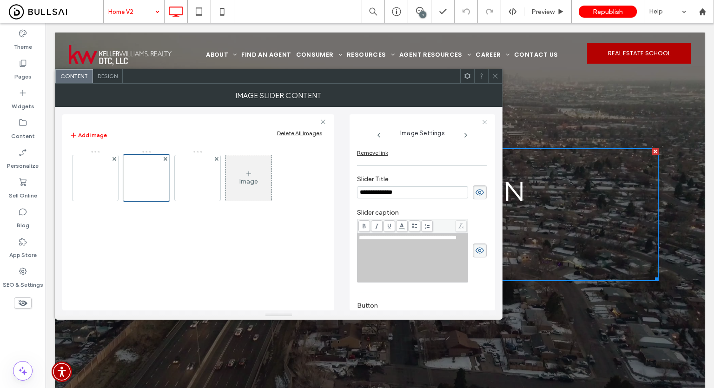
scroll to position [136, 0]
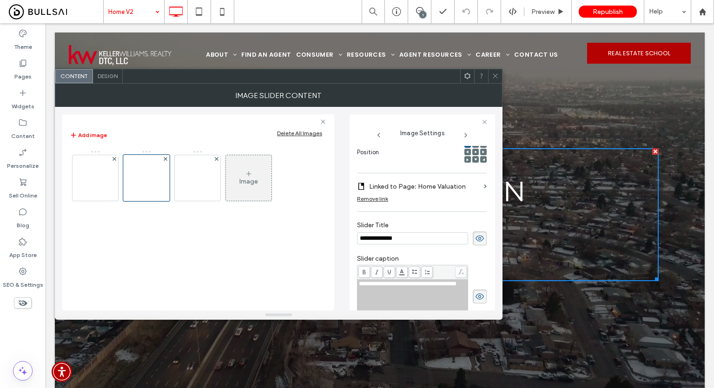
click at [427, 188] on label "Linked to Page: Home Valuation" at bounding box center [424, 186] width 111 height 17
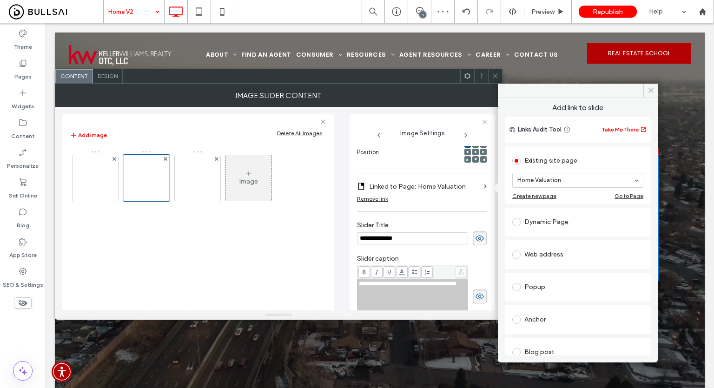
click at [545, 248] on div "Web address" at bounding box center [577, 254] width 131 height 15
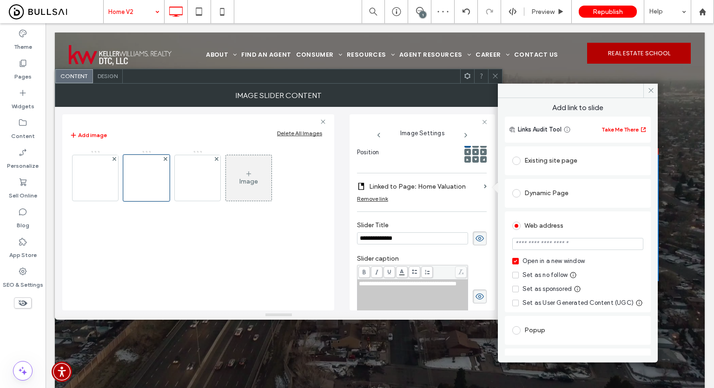
click at [548, 245] on input "url" at bounding box center [577, 244] width 131 height 12
paste input "**********"
type input "**********"
click at [545, 257] on div "Open in a new window" at bounding box center [554, 261] width 62 height 9
click at [548, 255] on section "**********" at bounding box center [577, 244] width 131 height 23
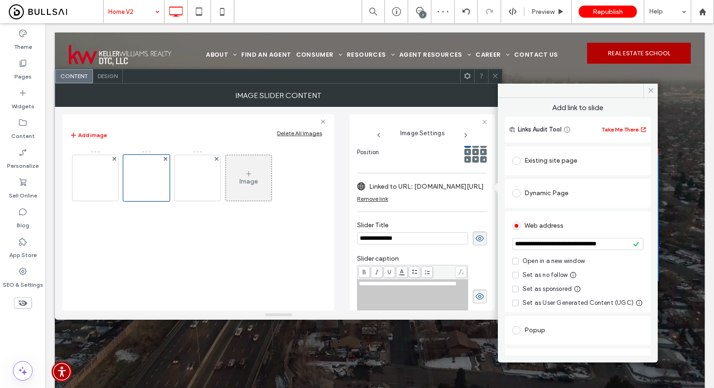
click at [495, 79] on icon at bounding box center [495, 76] width 7 height 7
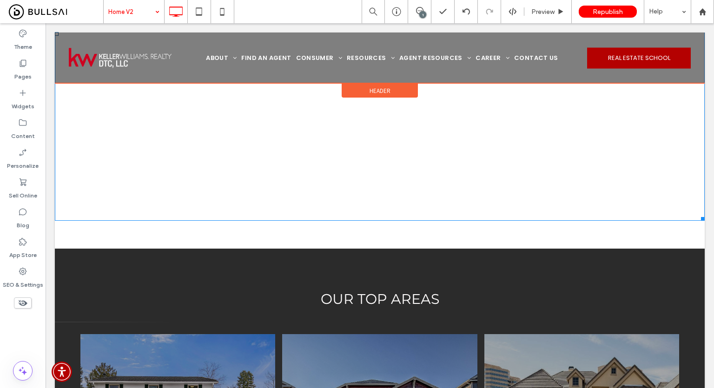
scroll to position [852, 0]
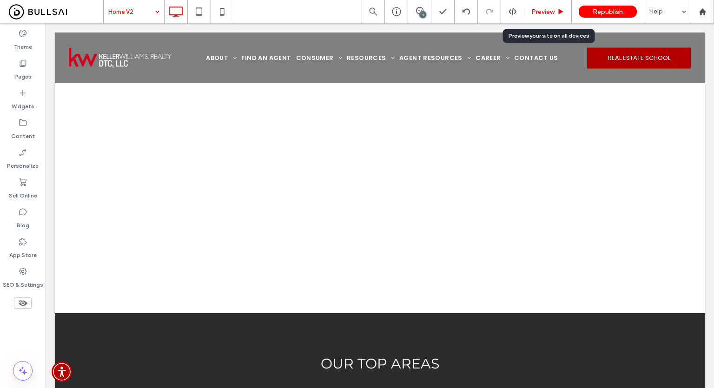
click at [549, 12] on span "Preview" at bounding box center [542, 12] width 23 height 8
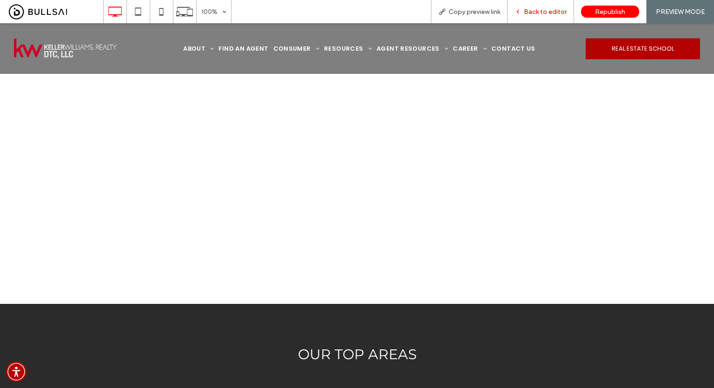
click at [550, 7] on div "Back to editor" at bounding box center [541, 11] width 66 height 23
click at [536, 12] on span "Back to editor" at bounding box center [545, 12] width 43 height 8
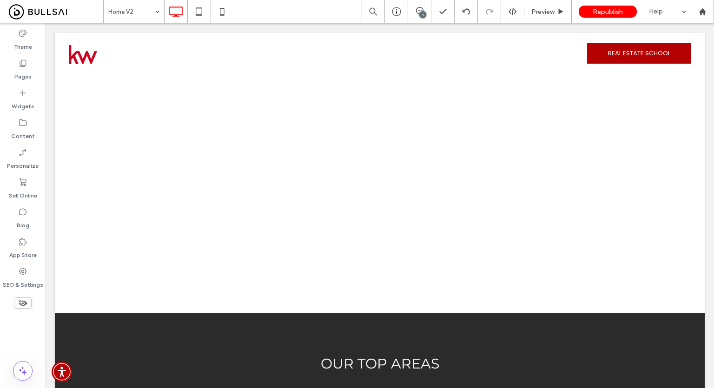
click at [347, 20] on div "Home V2 1 Preview Republish Help" at bounding box center [408, 11] width 611 height 23
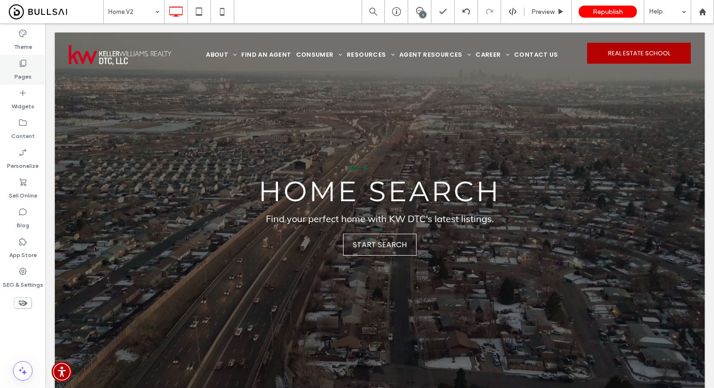
click at [6, 79] on div "Pages" at bounding box center [23, 70] width 46 height 30
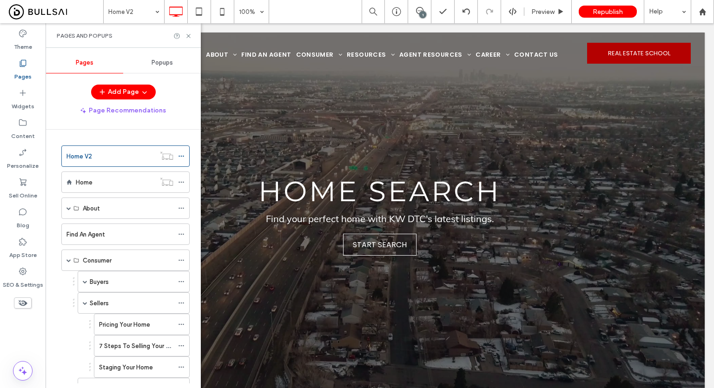
click at [311, 13] on div "Home V2 100% 1 Preview Republish Help" at bounding box center [408, 11] width 611 height 23
click at [188, 34] on icon at bounding box center [188, 36] width 7 height 7
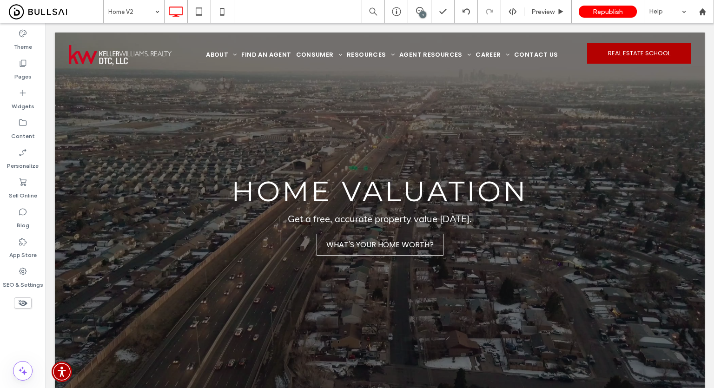
click at [321, 16] on div "Home V2 1 Preview Republish Help" at bounding box center [408, 11] width 611 height 23
drag, startPoint x: 250, startPoint y: 0, endPoint x: 305, endPoint y: 11, distance: 56.0
click at [305, 11] on div "Home V2 1 Preview Republish Help" at bounding box center [408, 11] width 611 height 23
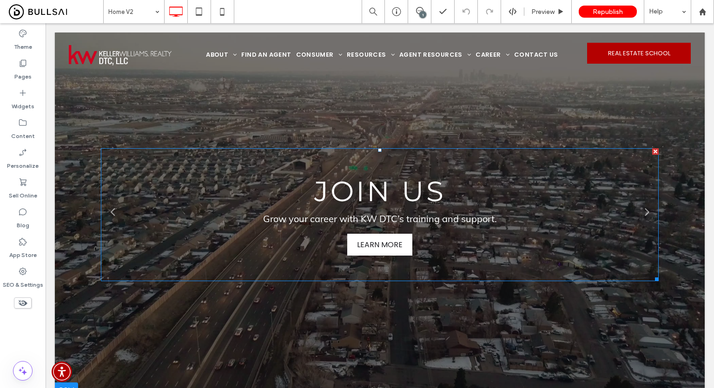
click at [379, 244] on span "LEARN MORE" at bounding box center [380, 244] width 64 height 21
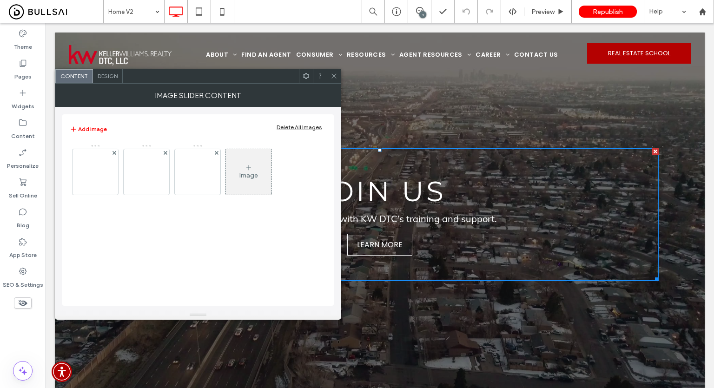
click at [65, 166] on div "Add image Delete All Images Image" at bounding box center [198, 210] width 272 height 192
click at [84, 170] on img at bounding box center [96, 172] width 46 height 46
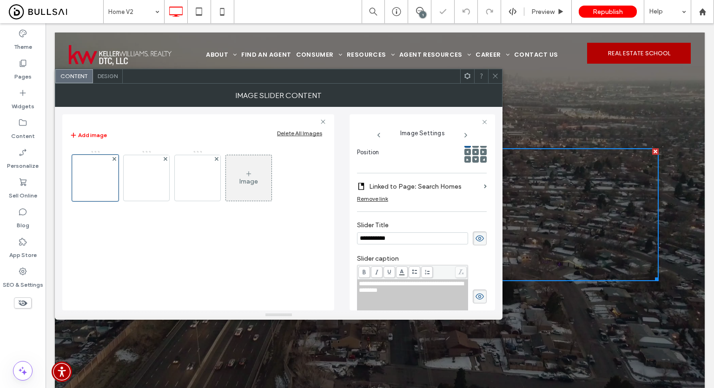
click at [445, 185] on label "Linked to Page: Search Homes" at bounding box center [424, 186] width 111 height 17
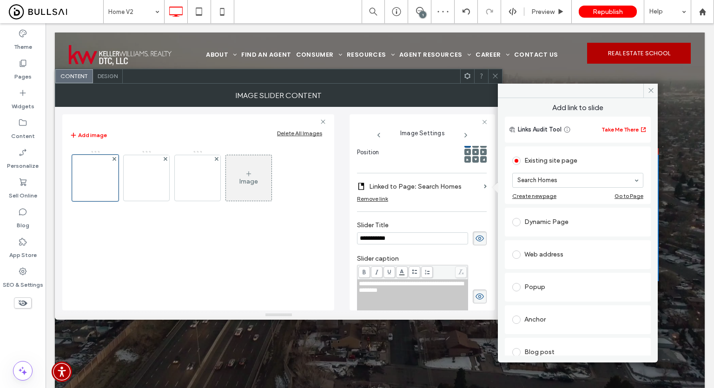
click at [447, 204] on div "Remove link" at bounding box center [422, 201] width 130 height 12
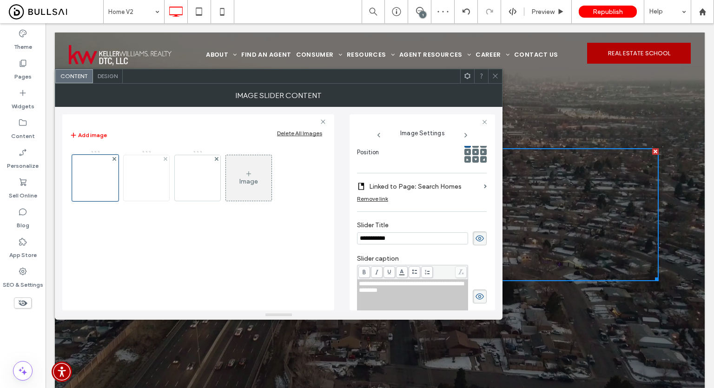
click at [152, 185] on img at bounding box center [147, 178] width 46 height 46
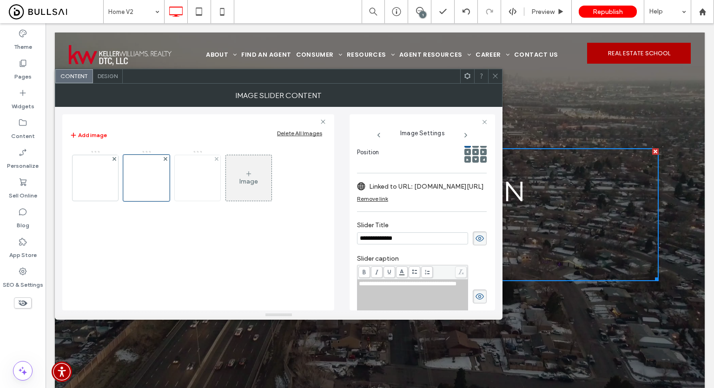
click at [195, 183] on img at bounding box center [198, 178] width 46 height 46
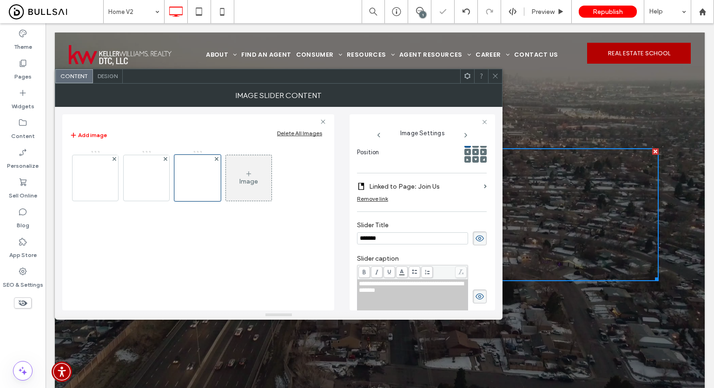
click at [495, 78] on icon at bounding box center [495, 76] width 7 height 7
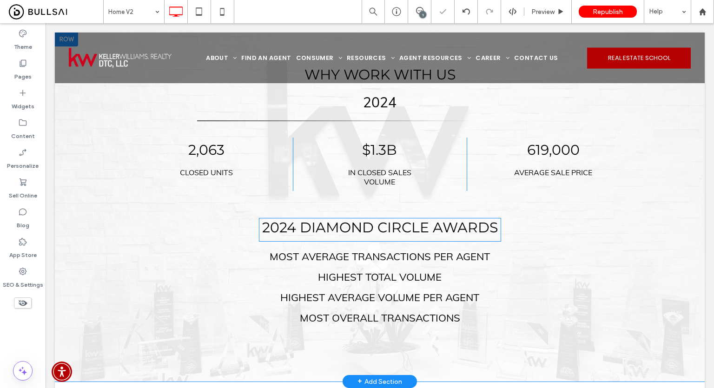
scroll to position [372, 0]
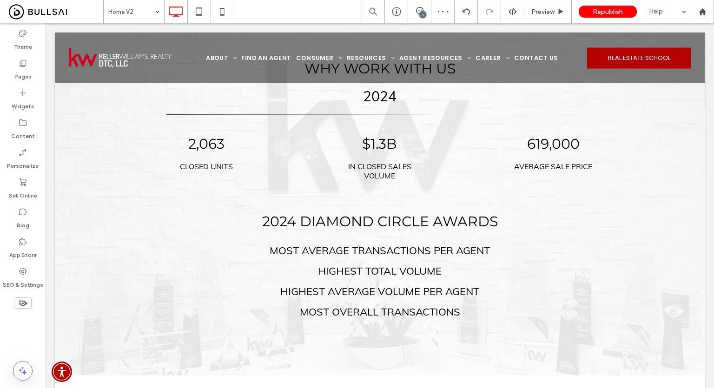
click at [15, 333] on div "Theme Pages Widgets Content Personalize Sell Online Blog App Store SEO & Settin…" at bounding box center [23, 205] width 46 height 365
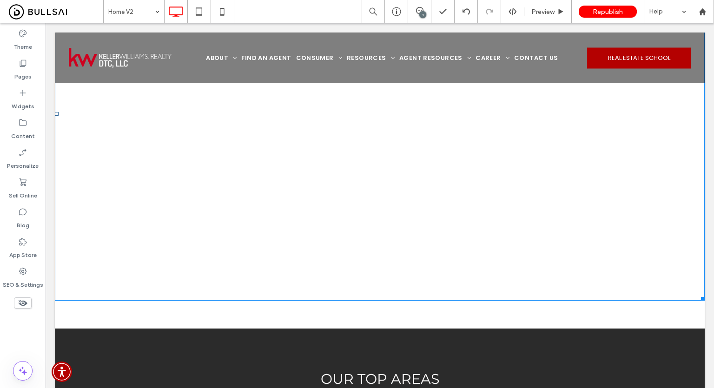
scroll to position [1069, 0]
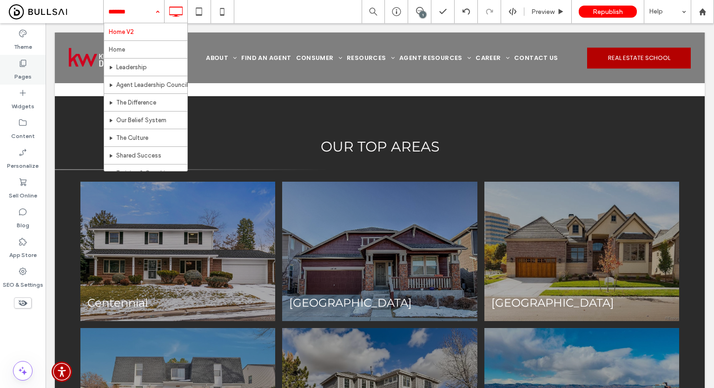
click at [16, 69] on label "Pages" at bounding box center [22, 74] width 17 height 13
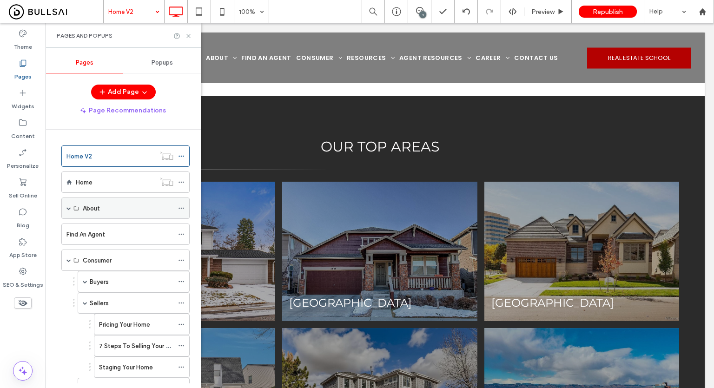
click at [71, 207] on span at bounding box center [68, 208] width 5 height 5
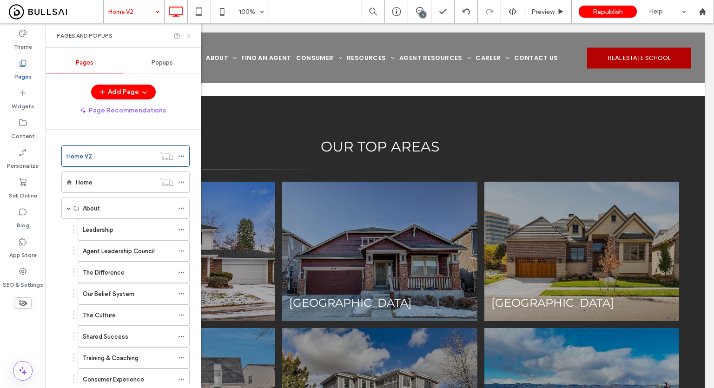
click at [187, 34] on icon at bounding box center [188, 36] width 7 height 7
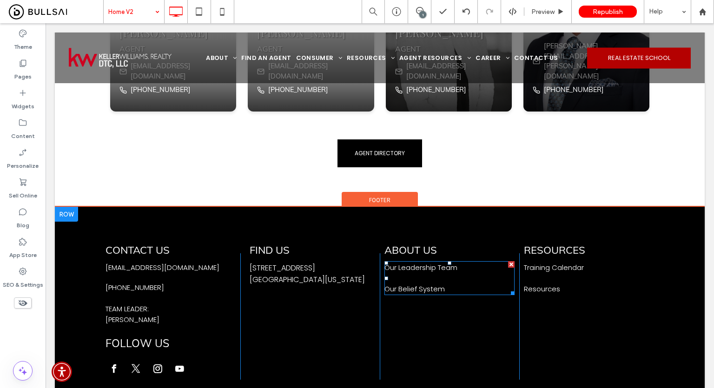
scroll to position [1875, 0]
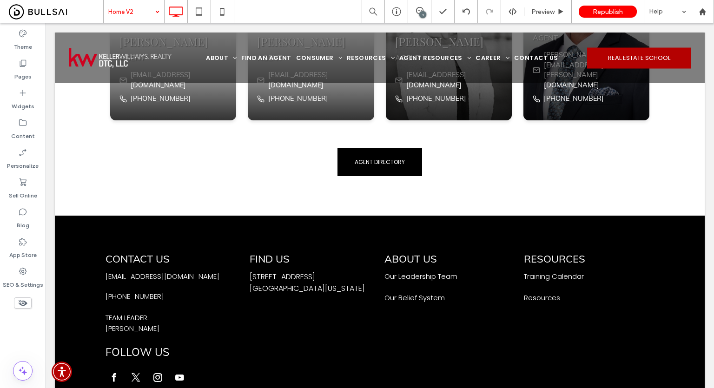
click at [13, 335] on div "Theme Pages Widgets Content Personalize Sell Online Blog App Store SEO & Settin…" at bounding box center [23, 205] width 46 height 365
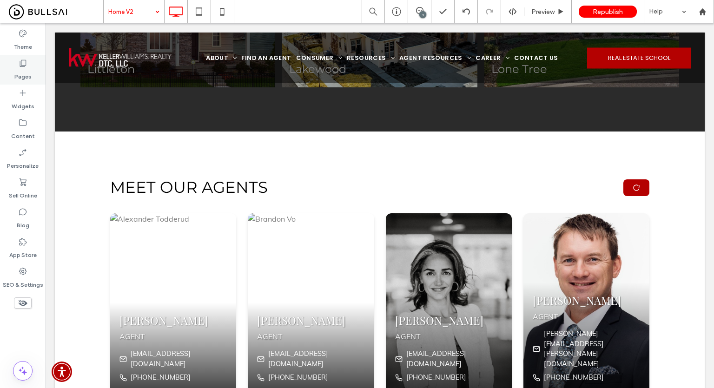
scroll to position [1550, 0]
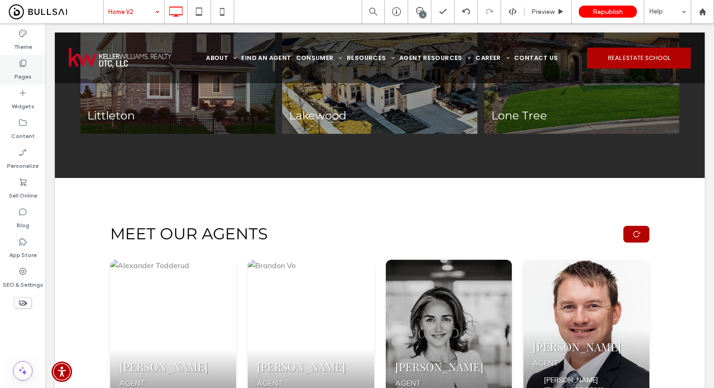
click at [10, 73] on div "Pages" at bounding box center [23, 70] width 46 height 30
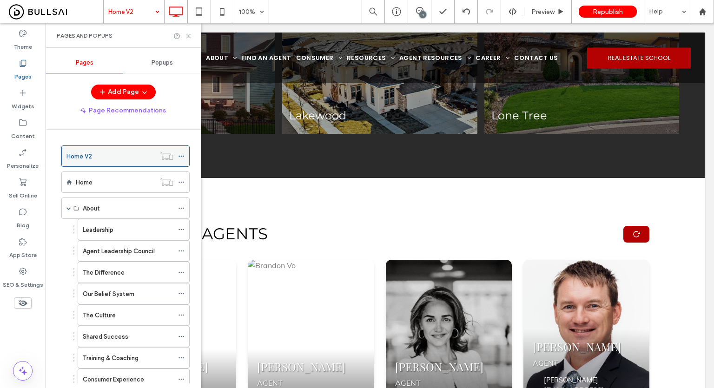
click at [109, 157] on div "Home V2" at bounding box center [110, 157] width 89 height 10
click at [189, 35] on icon at bounding box center [188, 36] width 7 height 7
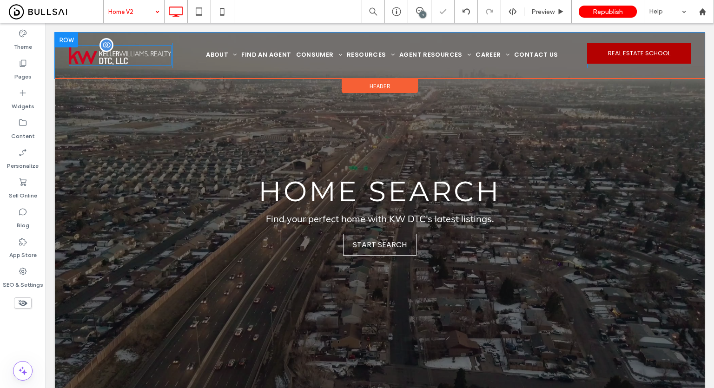
scroll to position [0, 0]
click at [117, 56] on img at bounding box center [120, 55] width 103 height 20
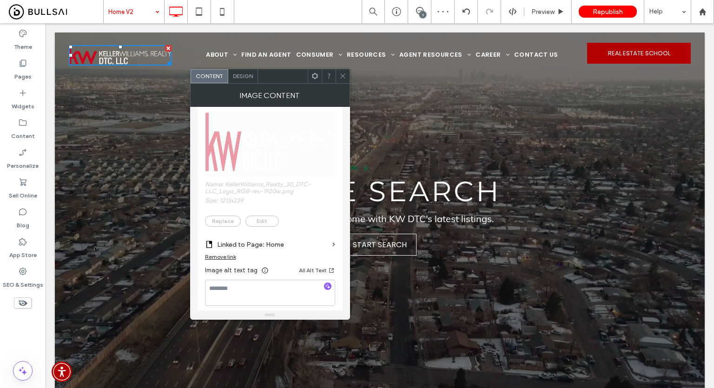
scroll to position [139, 0]
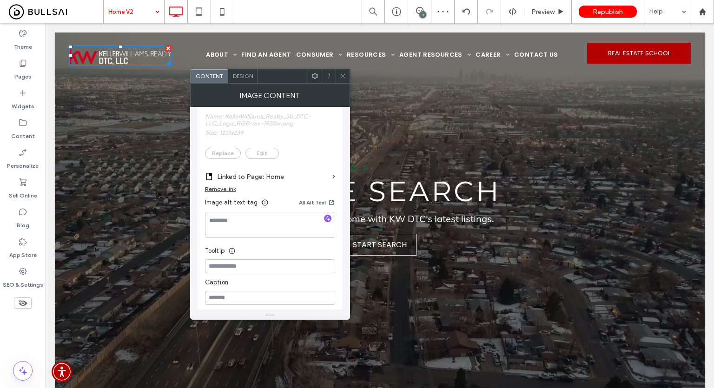
click at [276, 173] on label "Linked to Page: Home" at bounding box center [273, 176] width 112 height 17
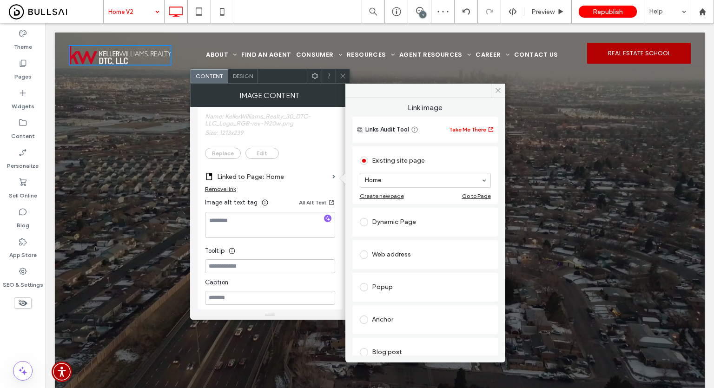
click at [286, 191] on div "Remove link" at bounding box center [270, 192] width 130 height 12
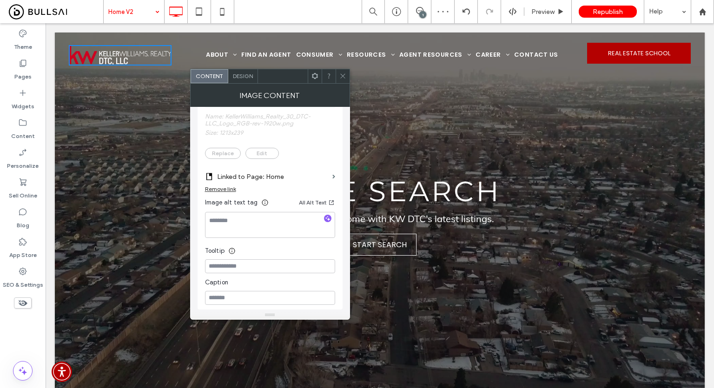
click at [340, 77] on icon at bounding box center [342, 76] width 7 height 7
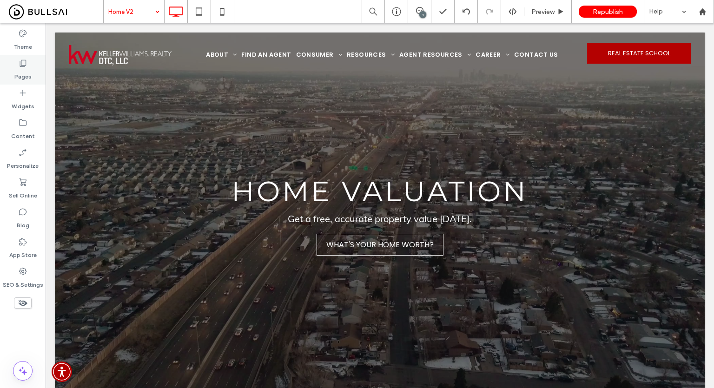
click at [36, 78] on div "Pages" at bounding box center [23, 70] width 46 height 30
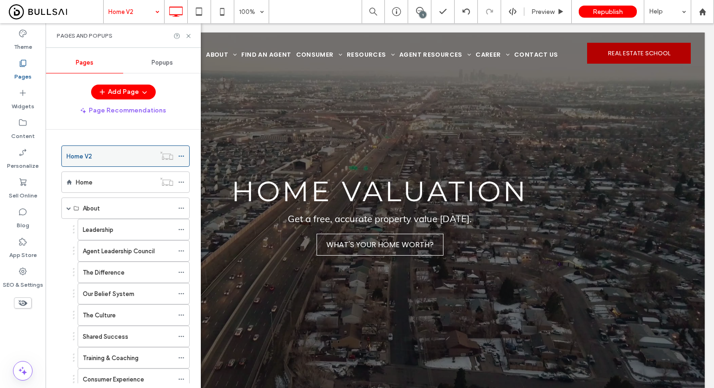
click at [121, 159] on div "Home V2" at bounding box center [110, 157] width 89 height 10
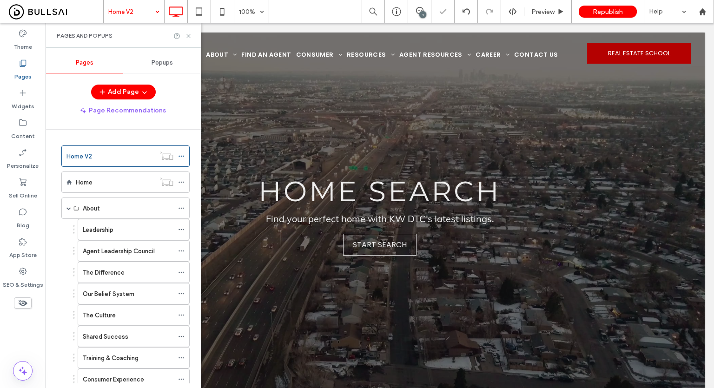
scroll to position [0, 0]
click at [187, 36] on icon at bounding box center [188, 36] width 7 height 7
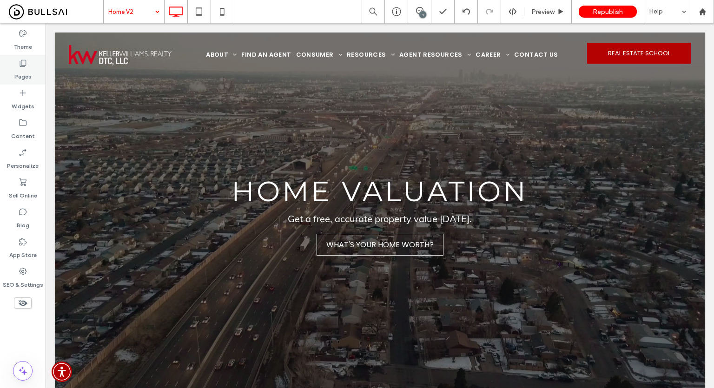
drag, startPoint x: 27, startPoint y: 73, endPoint x: 35, endPoint y: 75, distance: 8.2
click at [27, 73] on label "Pages" at bounding box center [22, 74] width 17 height 13
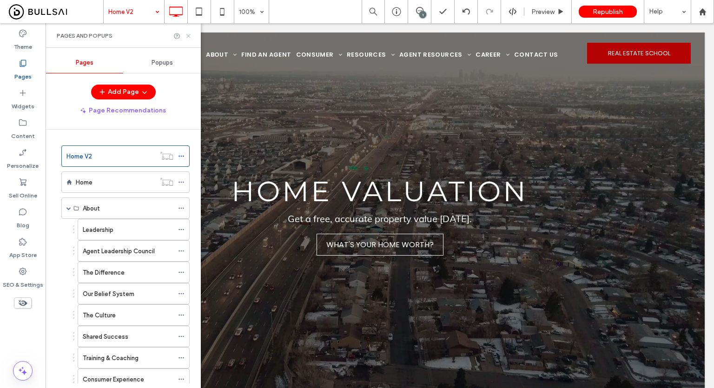
click at [192, 33] on icon at bounding box center [188, 36] width 7 height 7
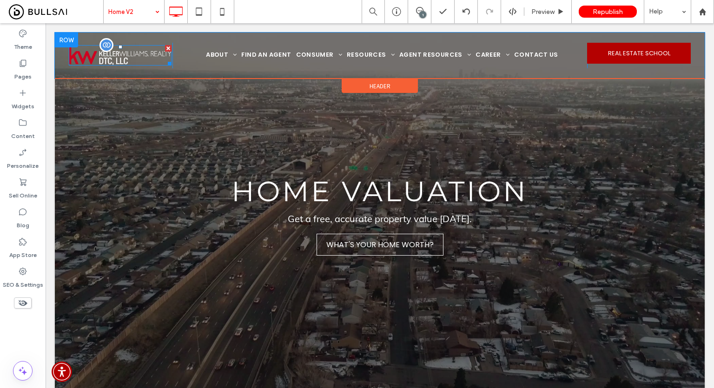
click at [119, 61] on img at bounding box center [120, 55] width 103 height 20
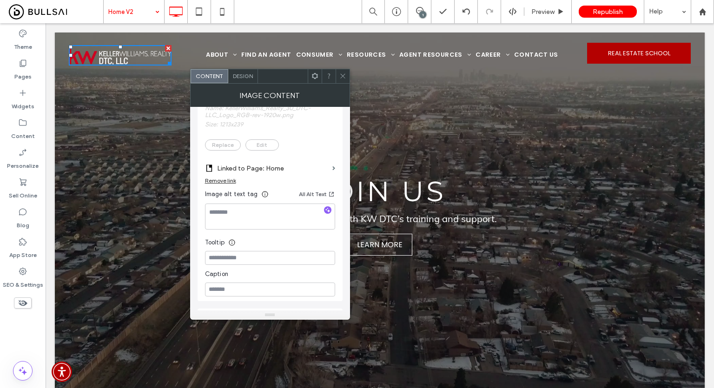
scroll to position [139, 0]
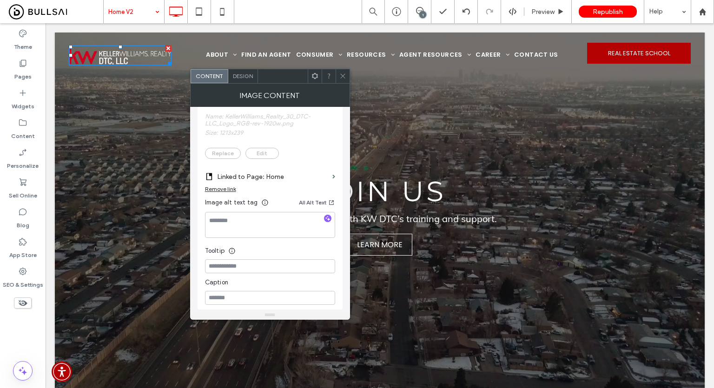
click at [298, 181] on label "Linked to Page: Home" at bounding box center [273, 176] width 112 height 17
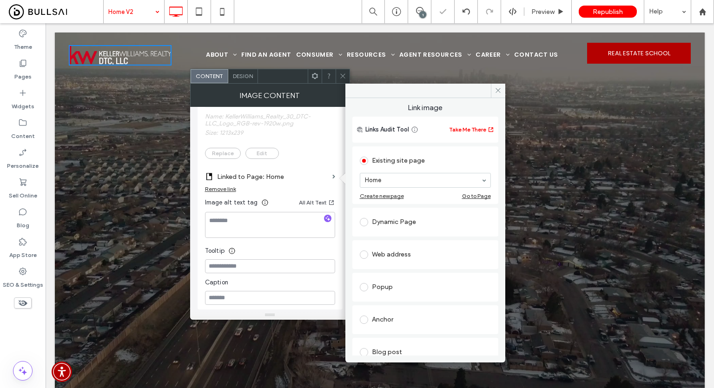
click at [338, 79] on div at bounding box center [343, 76] width 14 height 14
